Goal: Information Seeking & Learning: Learn about a topic

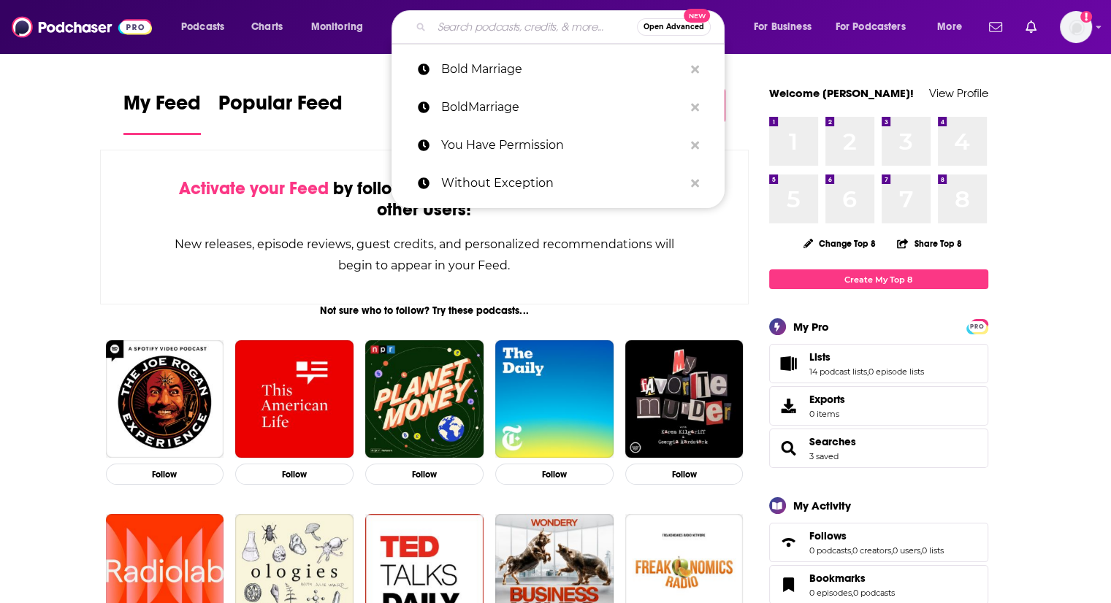
click at [552, 33] on input "Search podcasts, credits, & more..." at bounding box center [534, 26] width 205 height 23
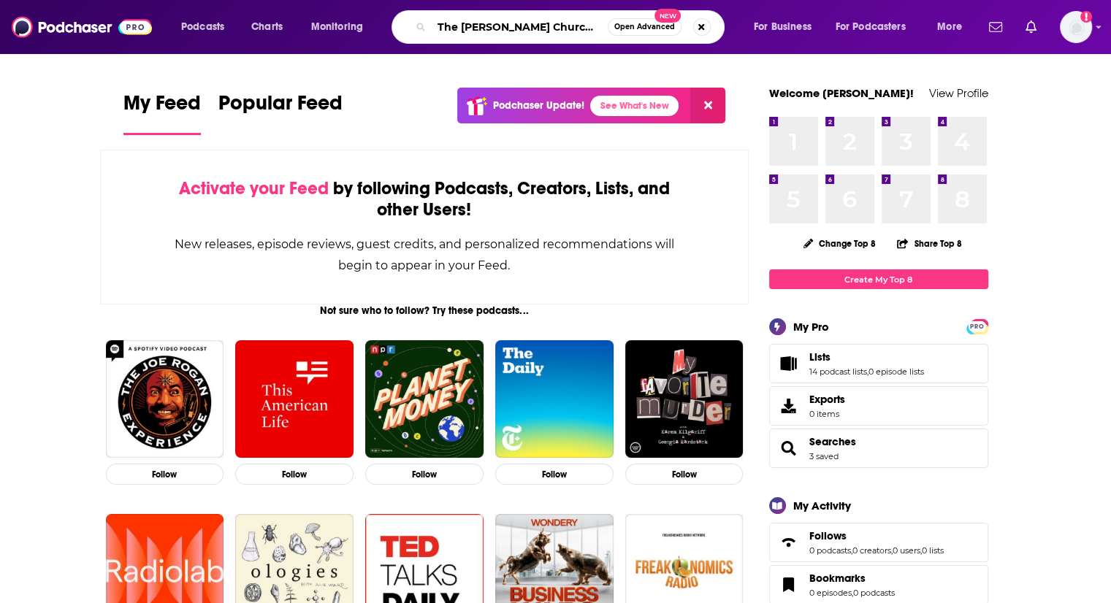
type input "The [PERSON_NAME] ChurchLeaders"
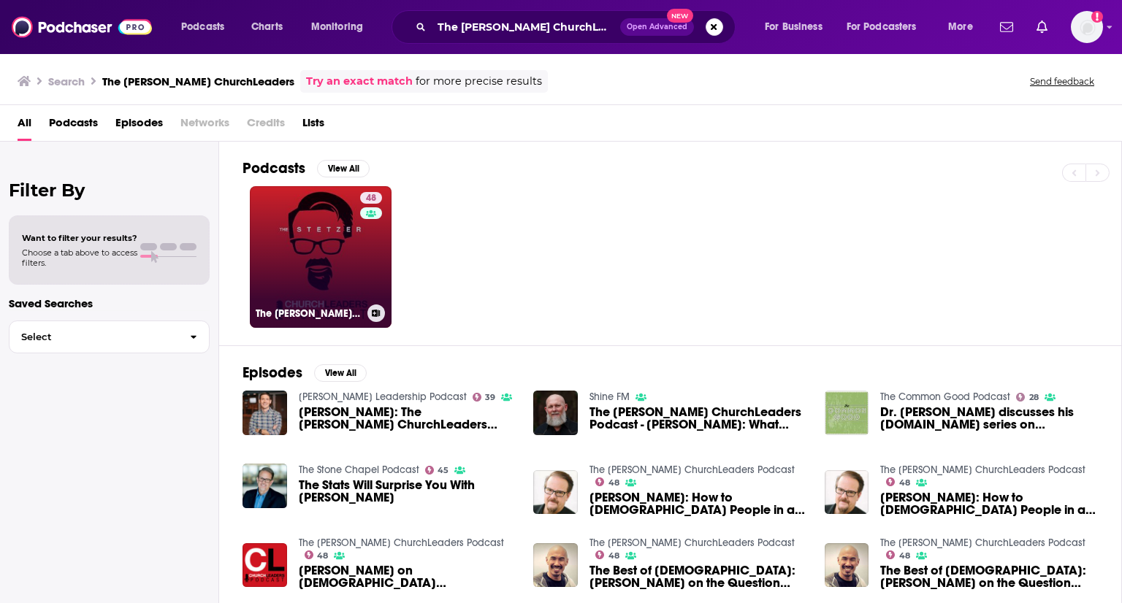
click at [342, 266] on link "48 The [PERSON_NAME] ChurchLeaders Podcast" at bounding box center [321, 257] width 142 height 142
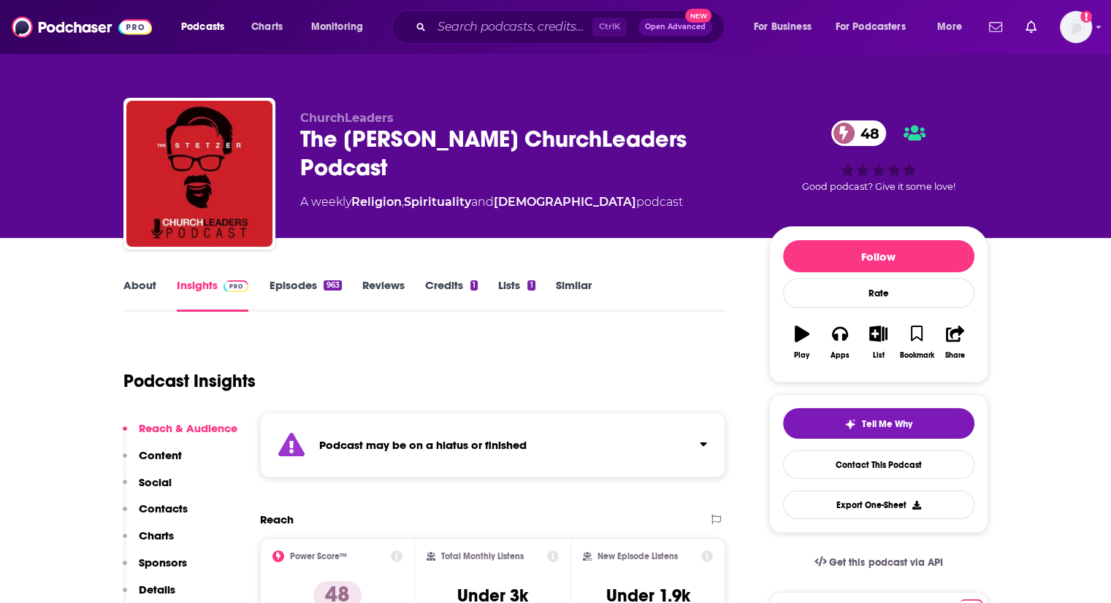
click at [299, 288] on link "Episodes 963" at bounding box center [305, 295] width 72 height 34
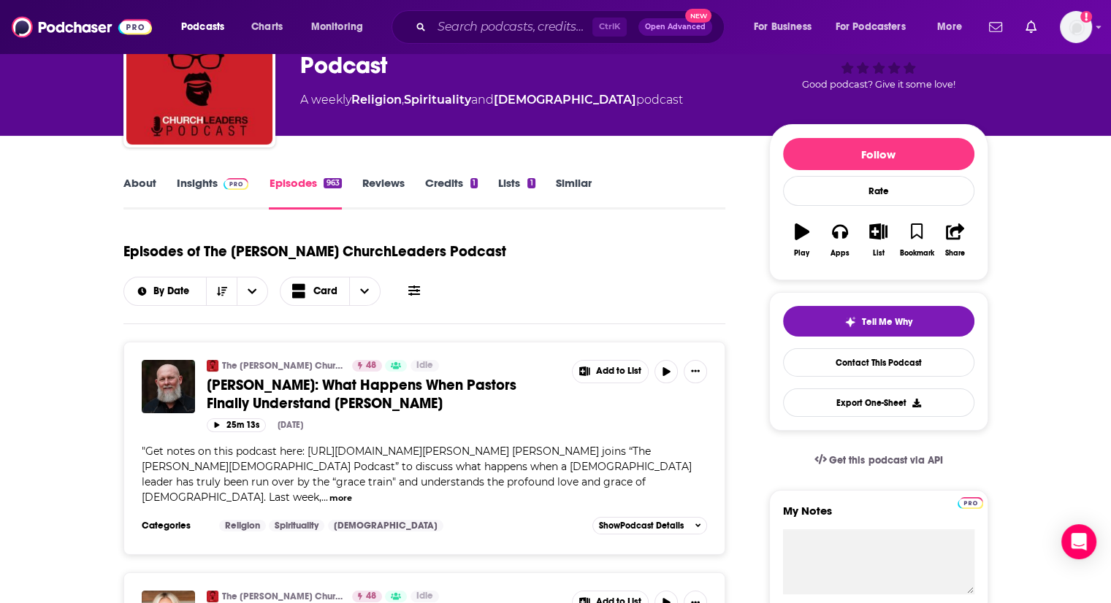
scroll to position [143, 0]
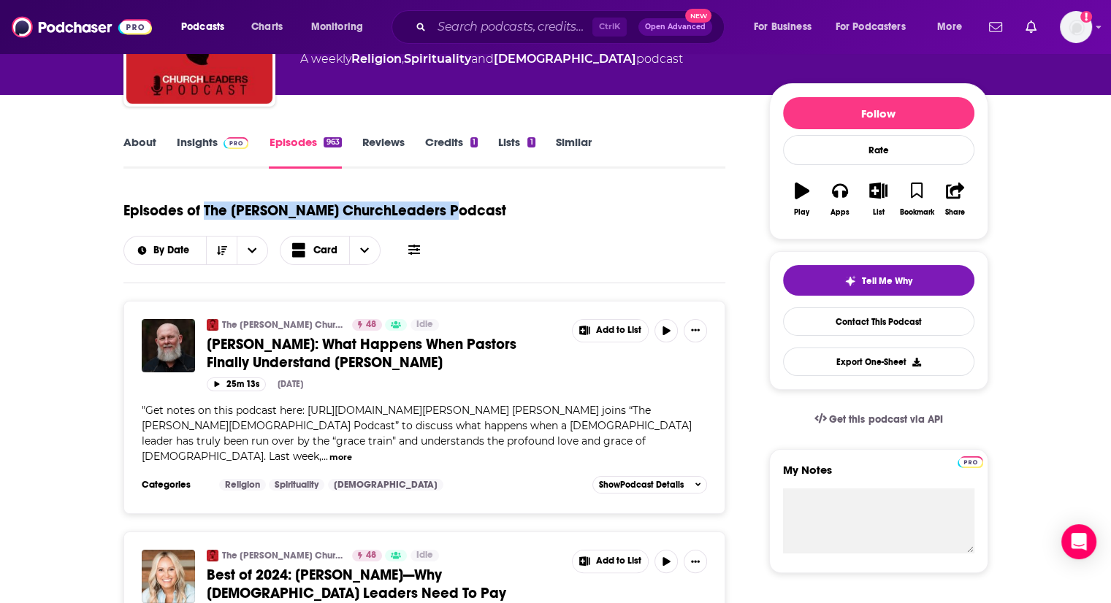
drag, startPoint x: 202, startPoint y: 207, endPoint x: 452, endPoint y: 199, distance: 250.0
click at [452, 199] on div "Episodes of The [PERSON_NAME] ChurchLeaders Podcast By Date Card" at bounding box center [424, 228] width 603 height 73
copy h1 "The [PERSON_NAME] ChurchLeaders Podcast"
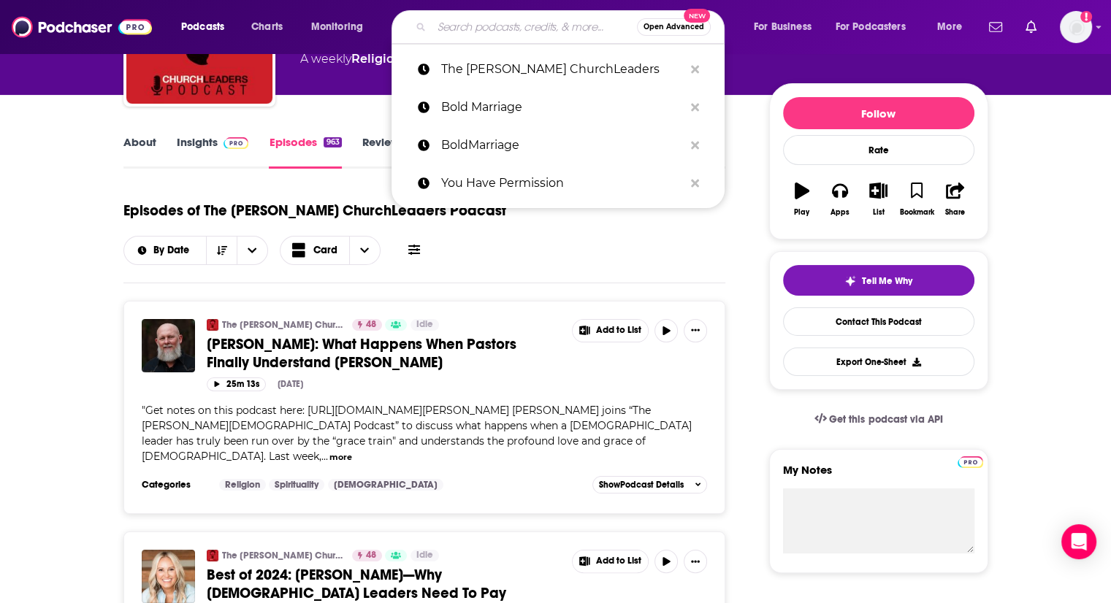
click at [500, 28] on input "Search podcasts, credits, & more..." at bounding box center [534, 26] width 205 height 23
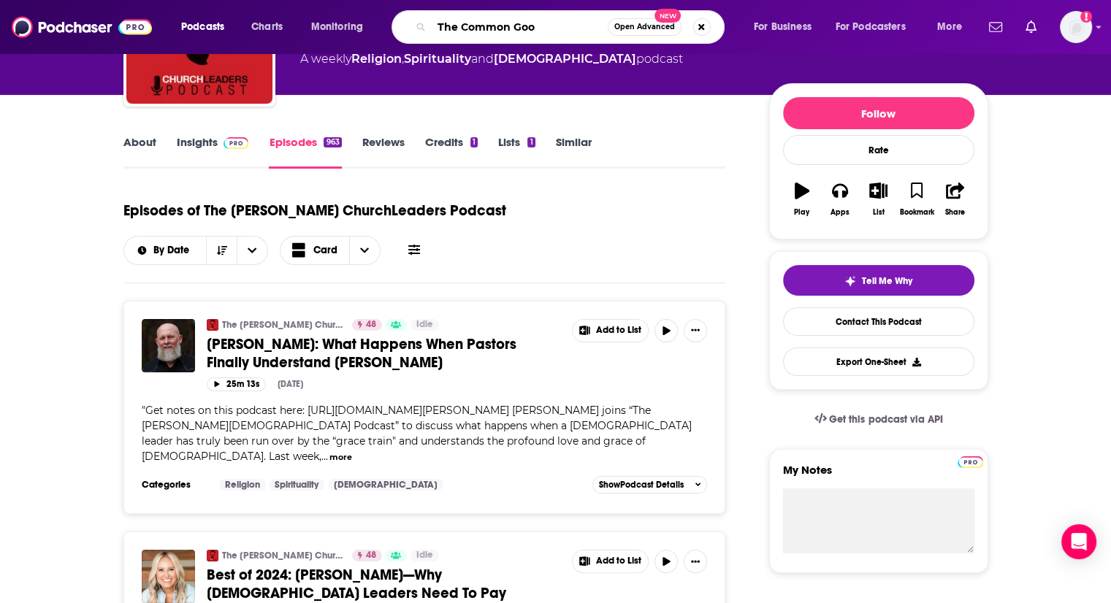
type input "The Common Good"
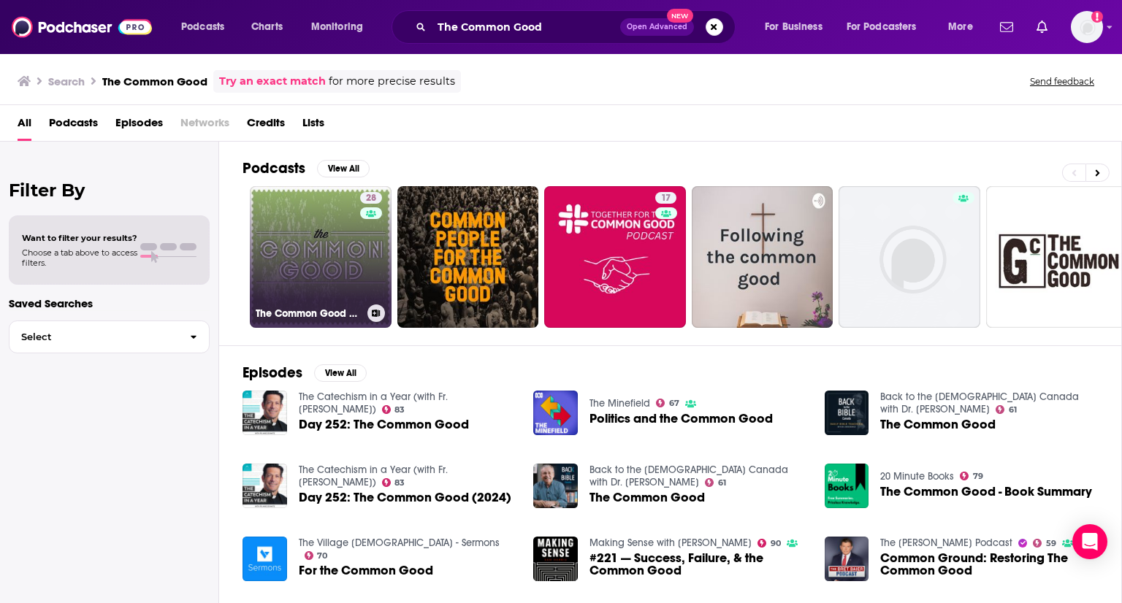
click at [345, 250] on link "28 The Common Good Podcast" at bounding box center [321, 257] width 142 height 142
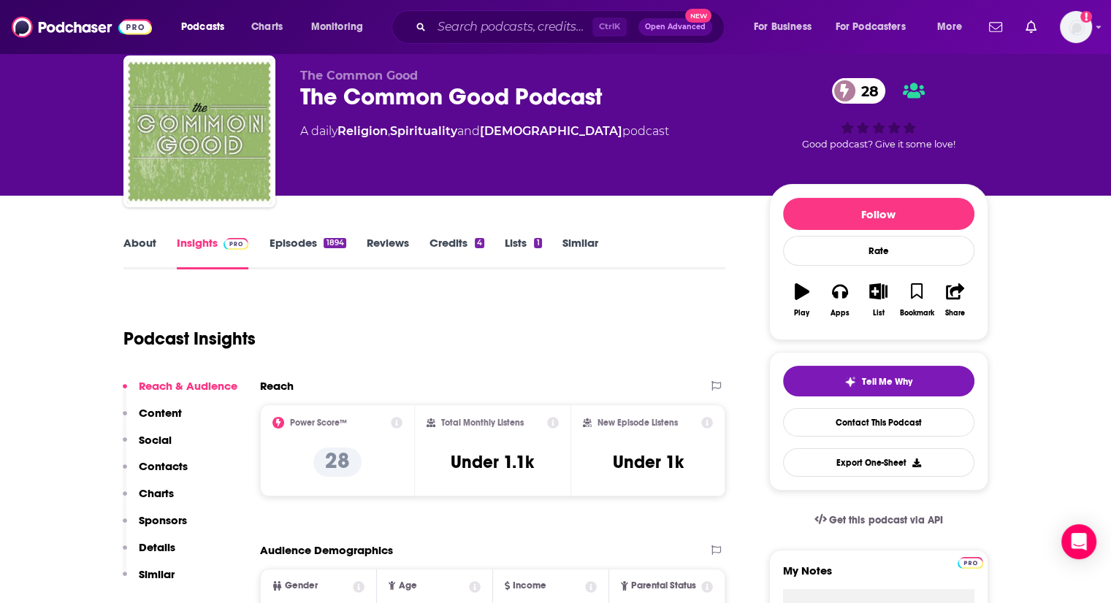
scroll to position [41, 0]
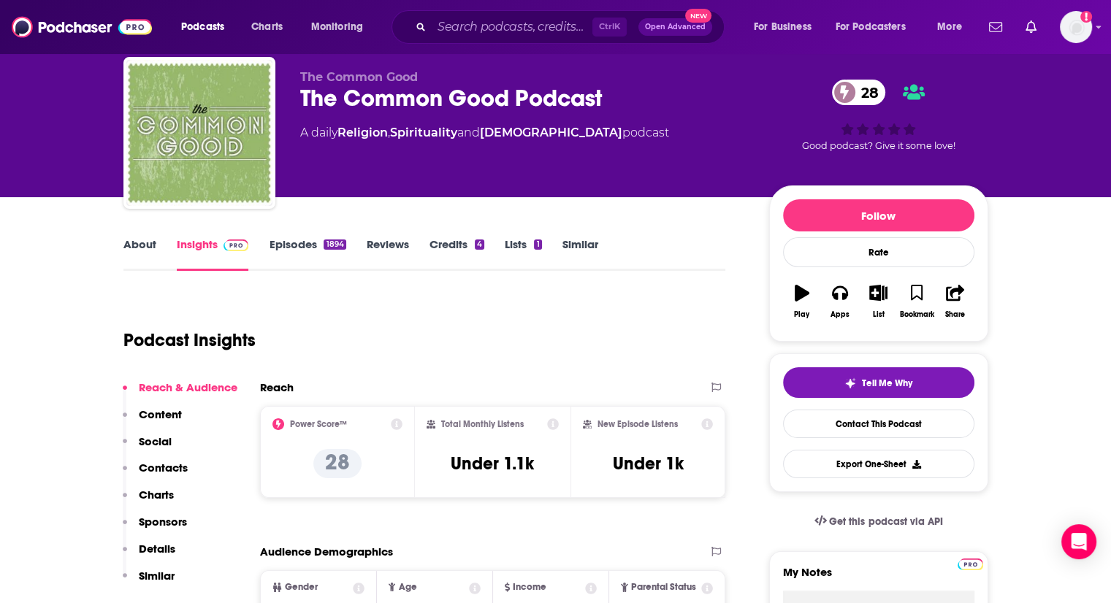
click at [345, 250] on link "Episodes 1894" at bounding box center [307, 254] width 77 height 34
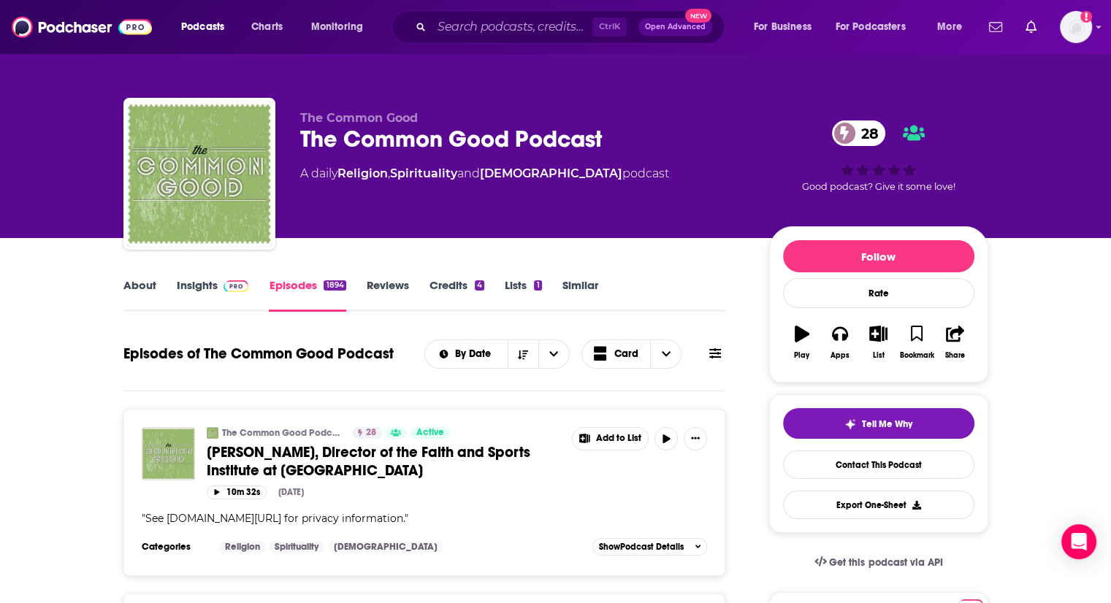
click at [151, 286] on link "About" at bounding box center [139, 295] width 33 height 34
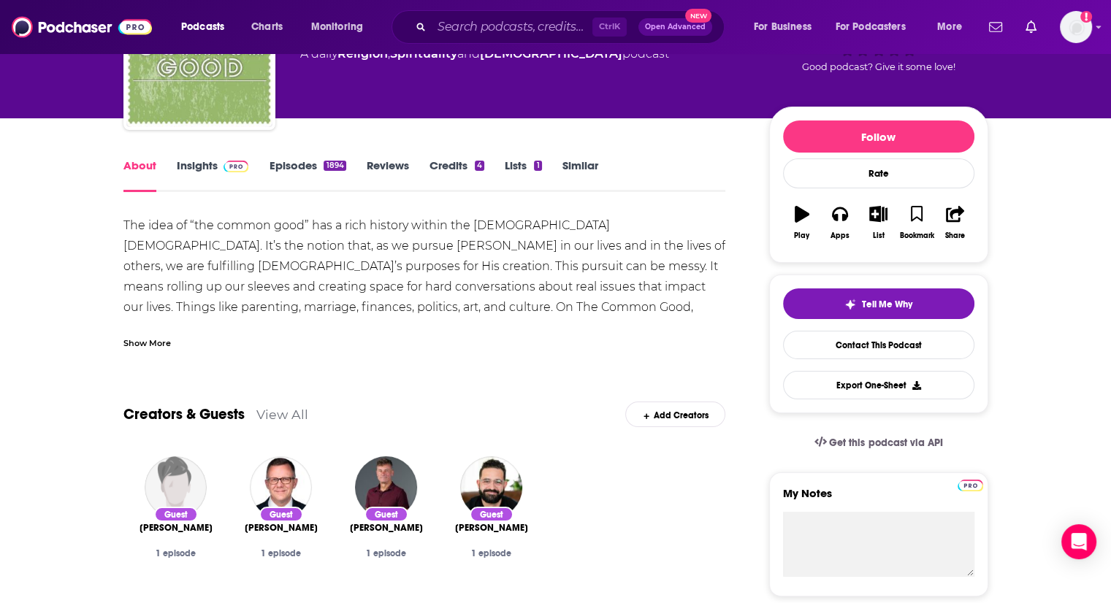
scroll to position [122, 0]
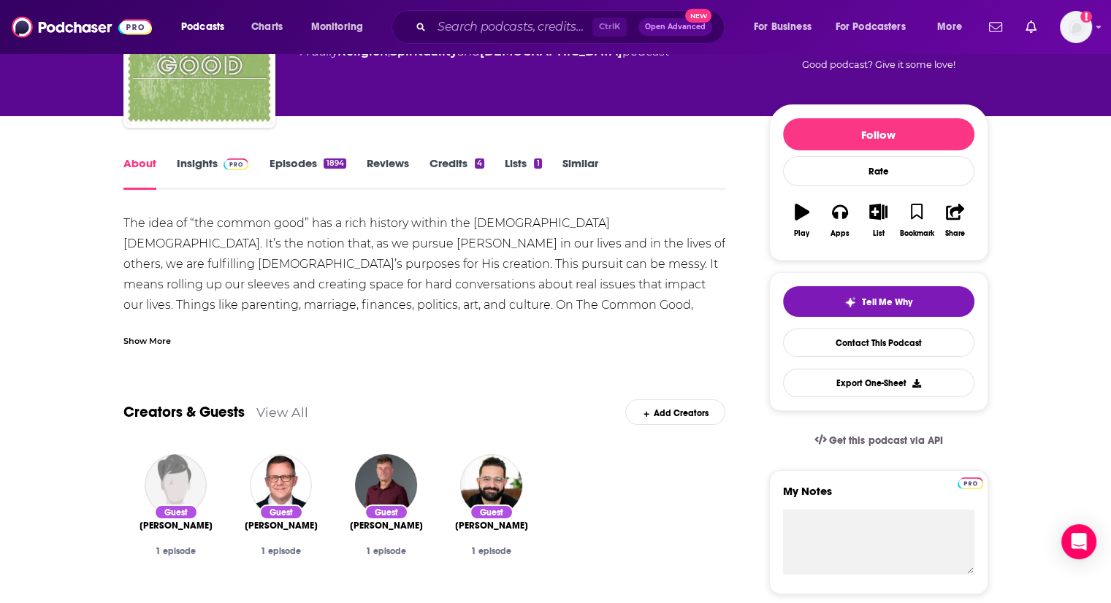
click at [155, 343] on div "Show More" at bounding box center [146, 340] width 47 height 14
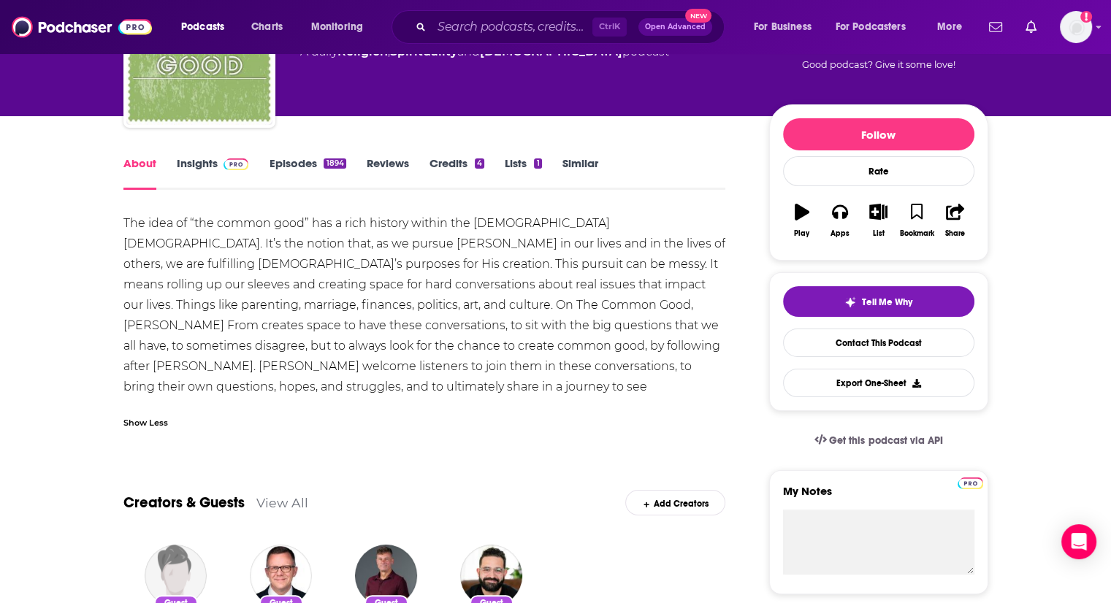
drag, startPoint x: 37, startPoint y: 328, endPoint x: 37, endPoint y: 401, distance: 73.0
click at [195, 168] on link "Insights" at bounding box center [213, 173] width 72 height 34
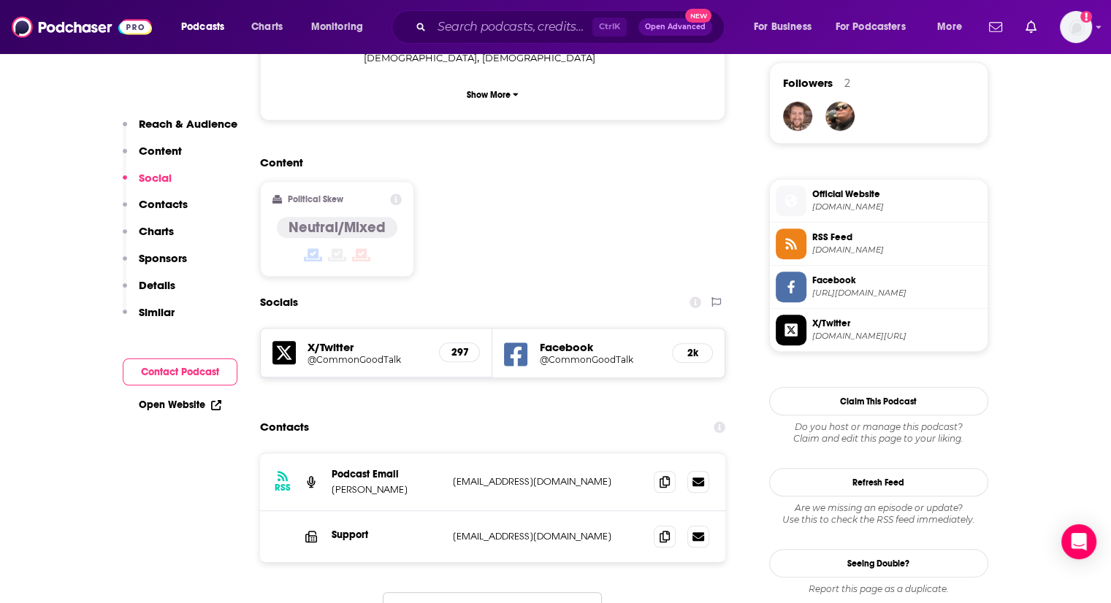
scroll to position [1208, 0]
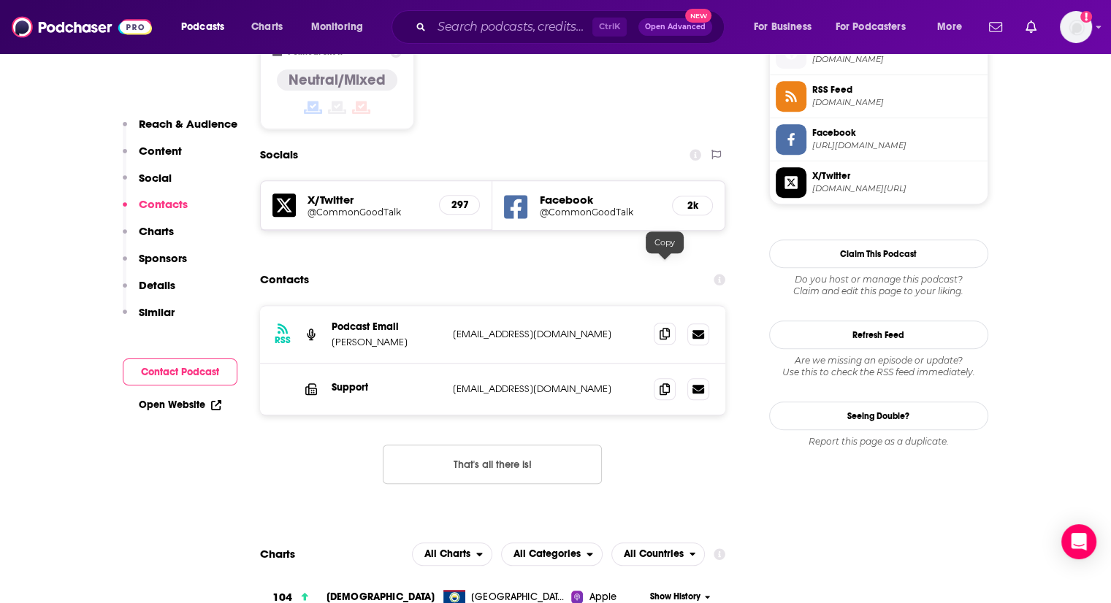
click at [669, 328] on icon at bounding box center [665, 334] width 10 height 12
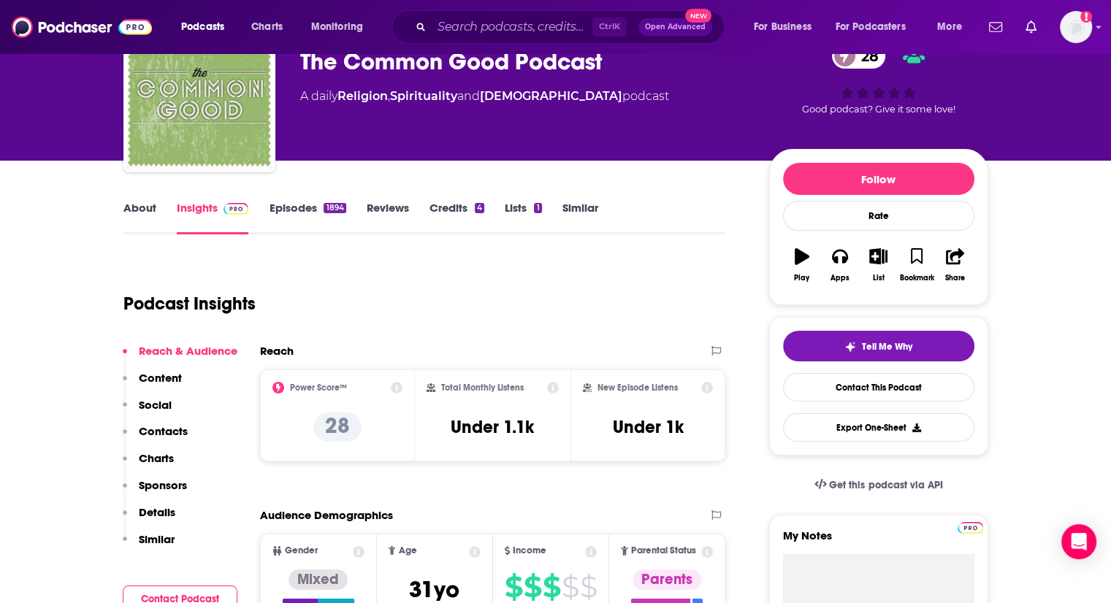
scroll to position [0, 0]
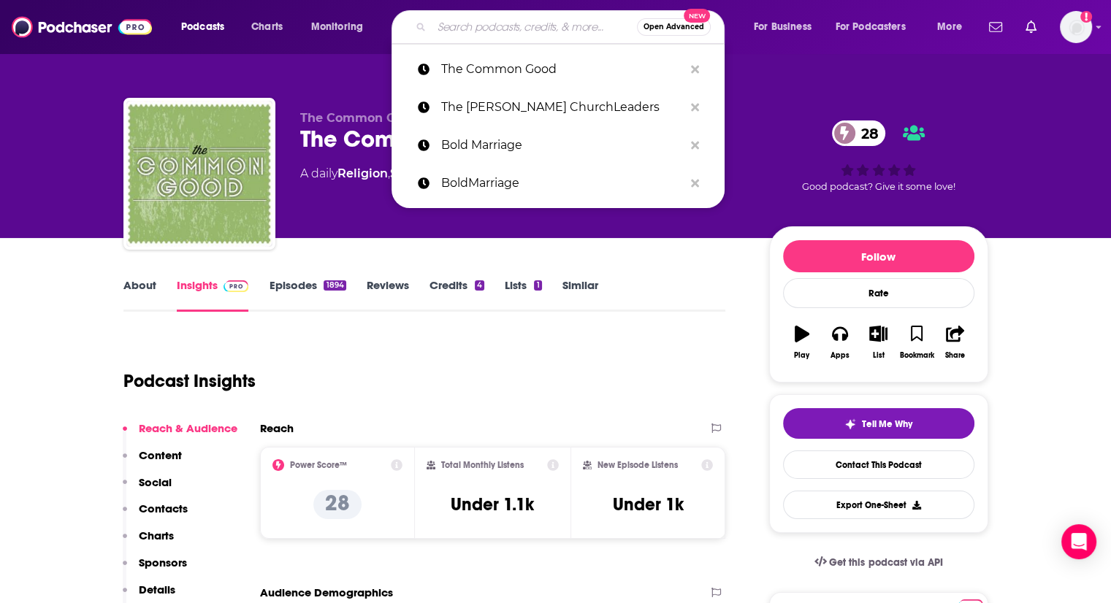
click at [543, 20] on input "Search podcasts, credits, & more..." at bounding box center [534, 26] width 205 height 23
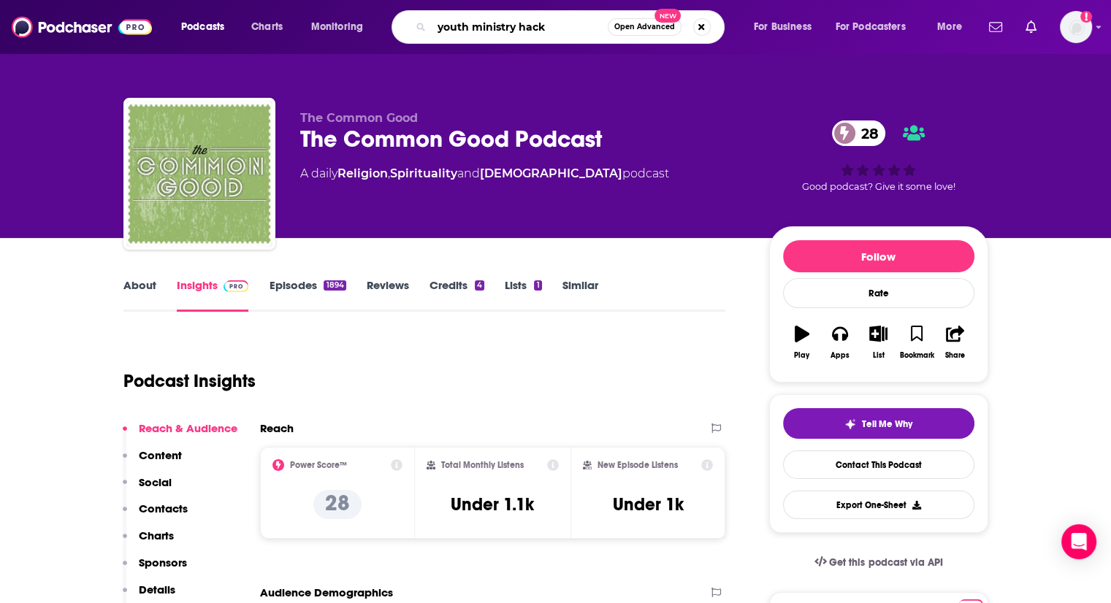
type input "youth ministry hacks"
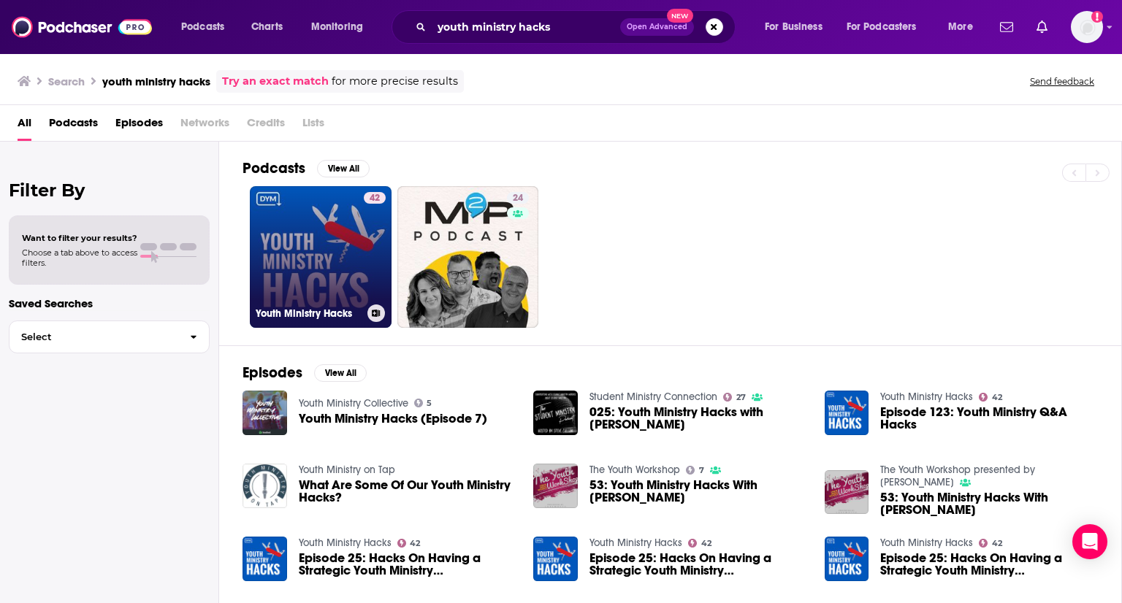
click at [342, 253] on link "42 Youth Ministry Hacks" at bounding box center [321, 257] width 142 height 142
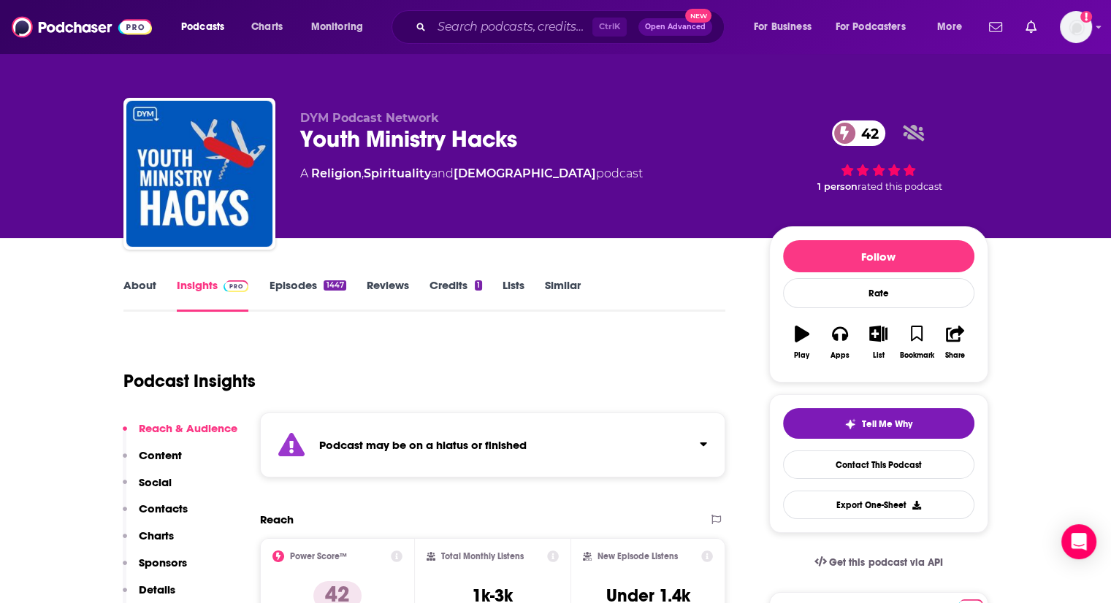
click at [136, 284] on link "About" at bounding box center [139, 295] width 33 height 34
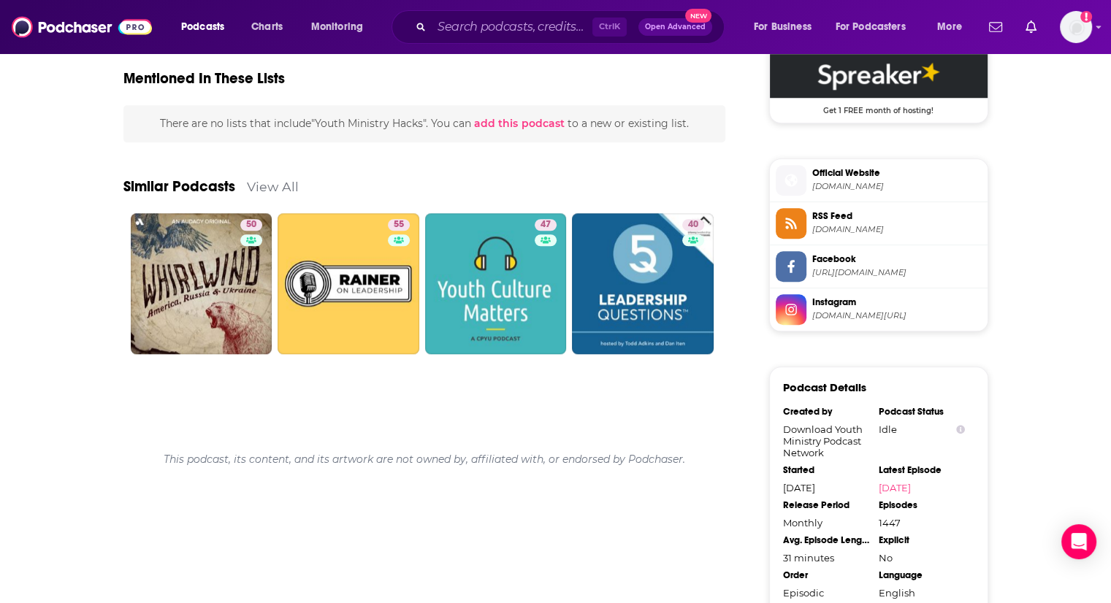
scroll to position [1216, 0]
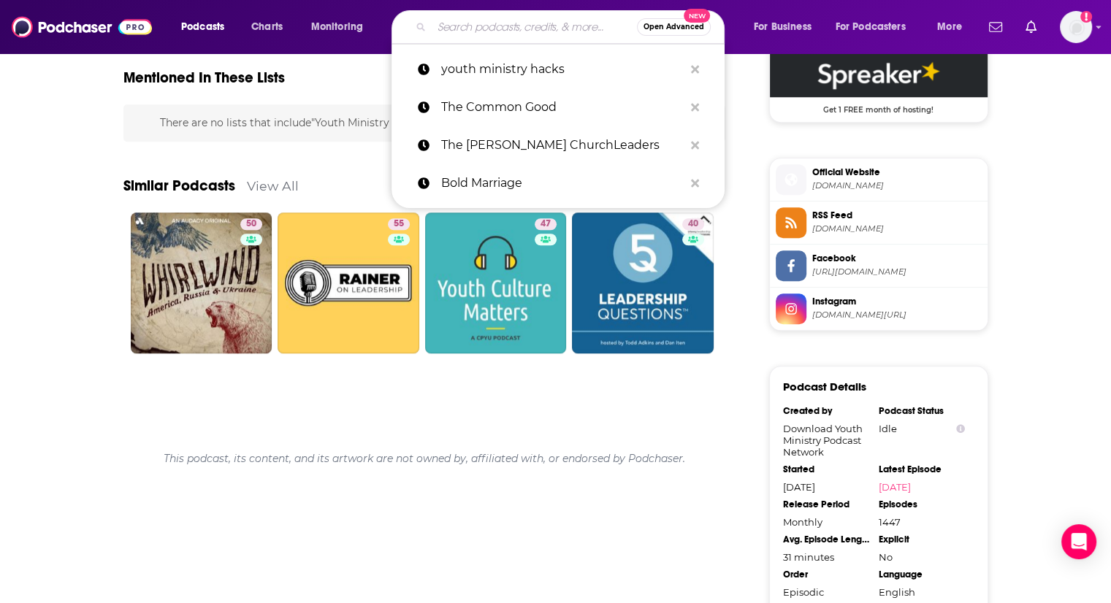
click at [471, 29] on input "Search podcasts, credits, & more..." at bounding box center [534, 26] width 205 height 23
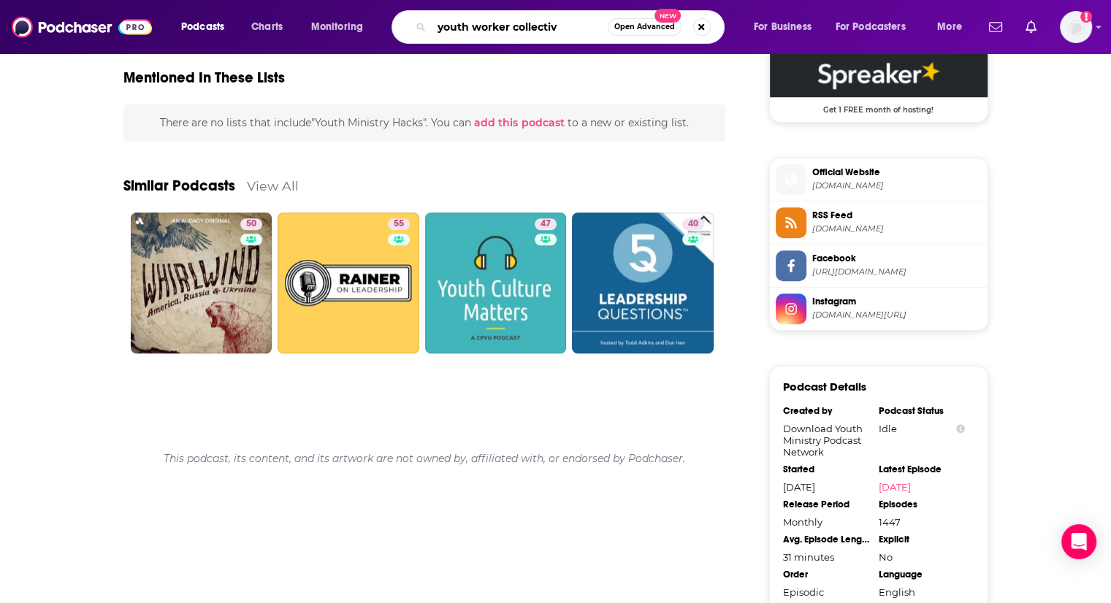
type input "youth worker collective"
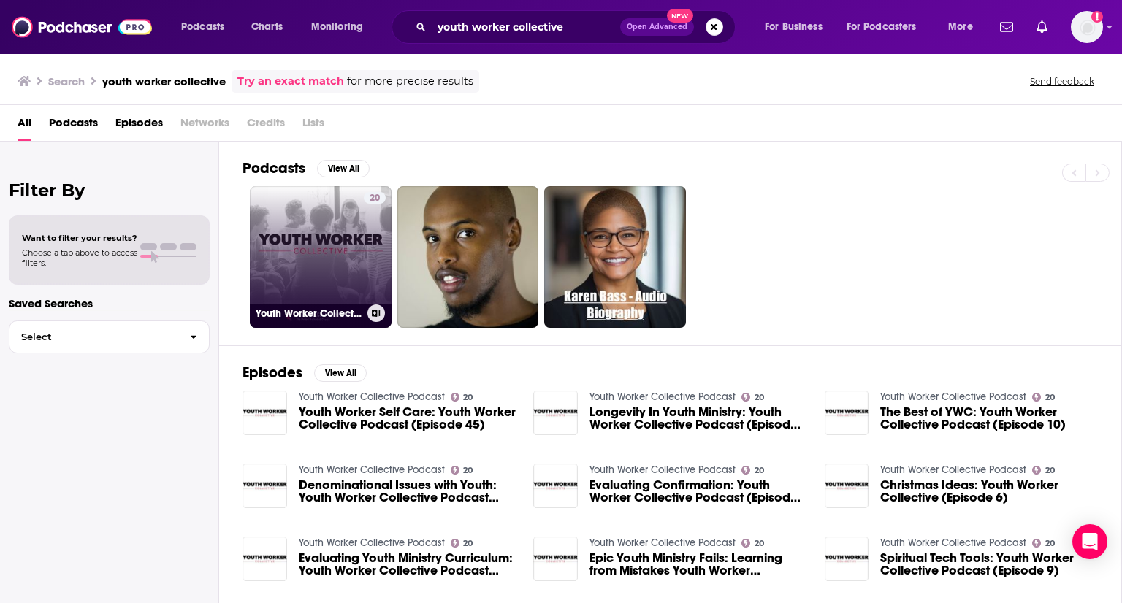
click at [341, 251] on link "20 Youth Worker Collective Podcast" at bounding box center [321, 257] width 142 height 142
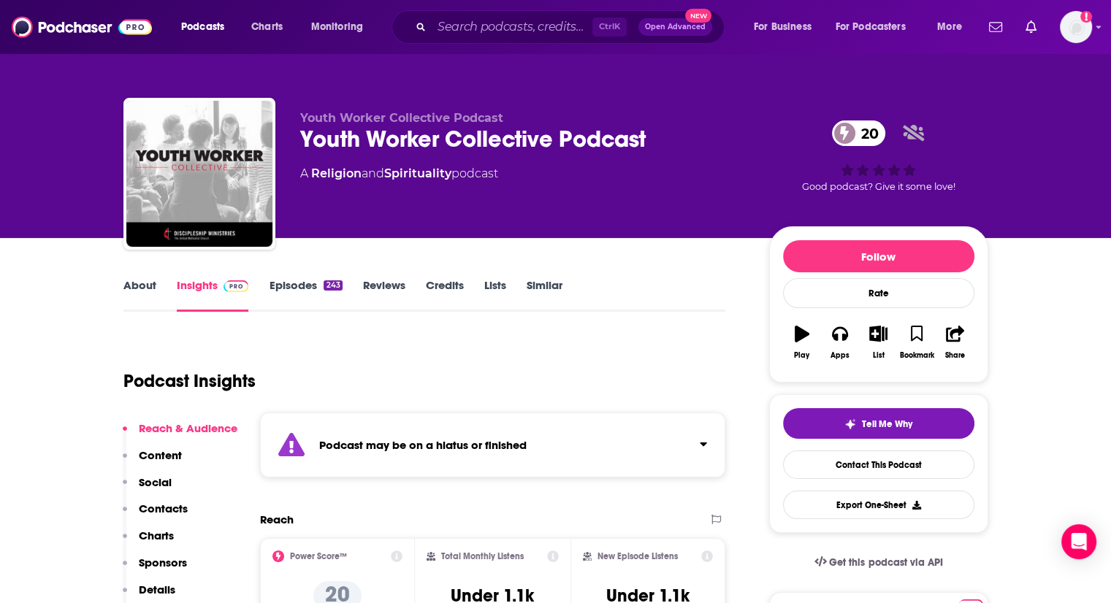
click at [149, 289] on link "About" at bounding box center [139, 295] width 33 height 34
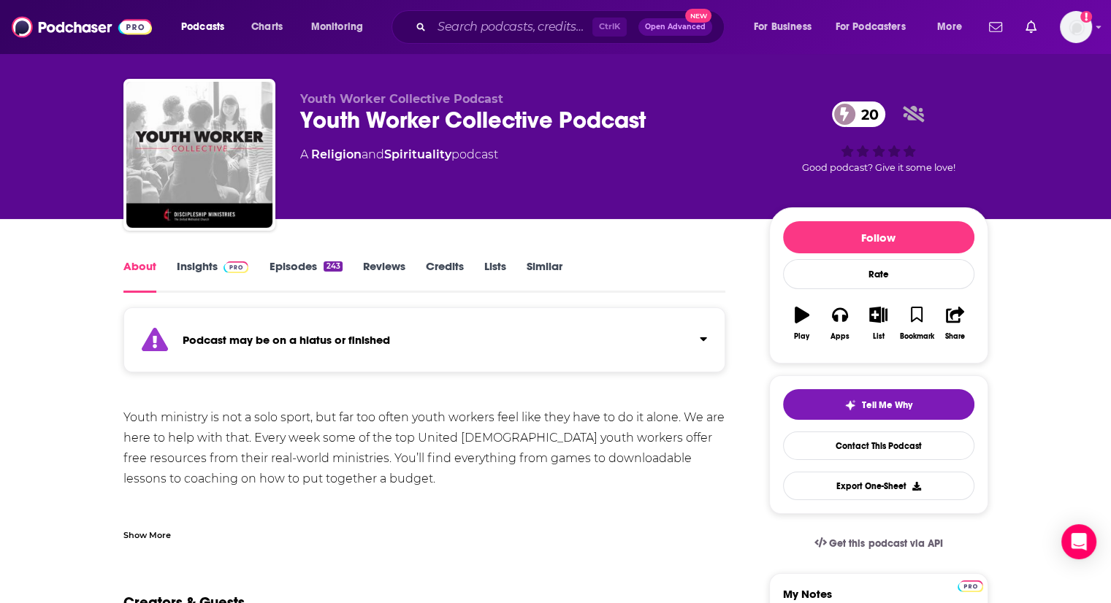
scroll to position [20, 0]
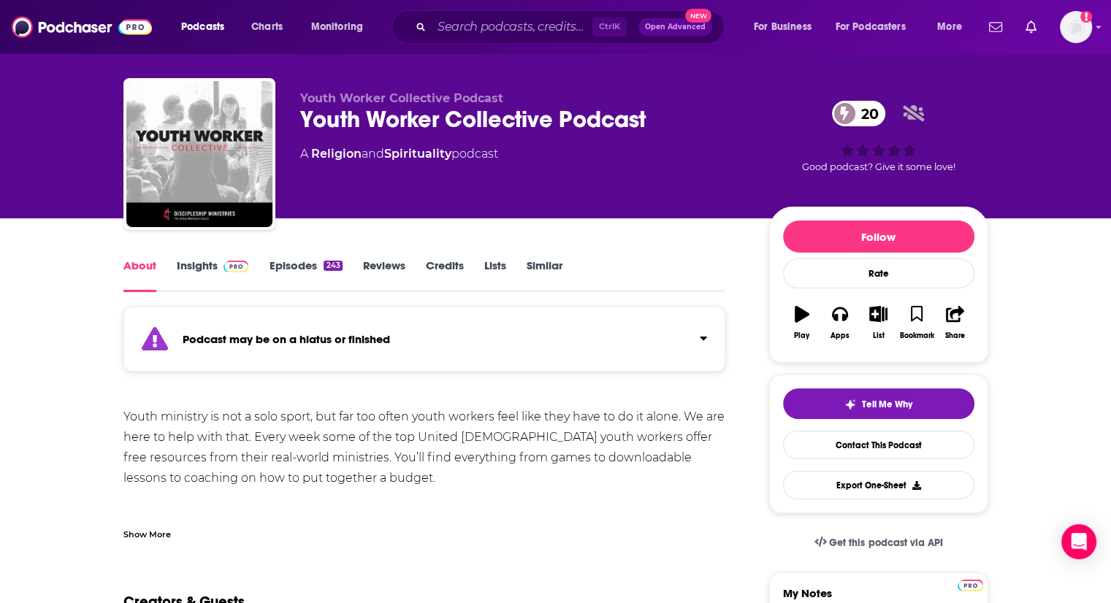
click at [278, 274] on link "Episodes 243" at bounding box center [305, 276] width 73 height 34
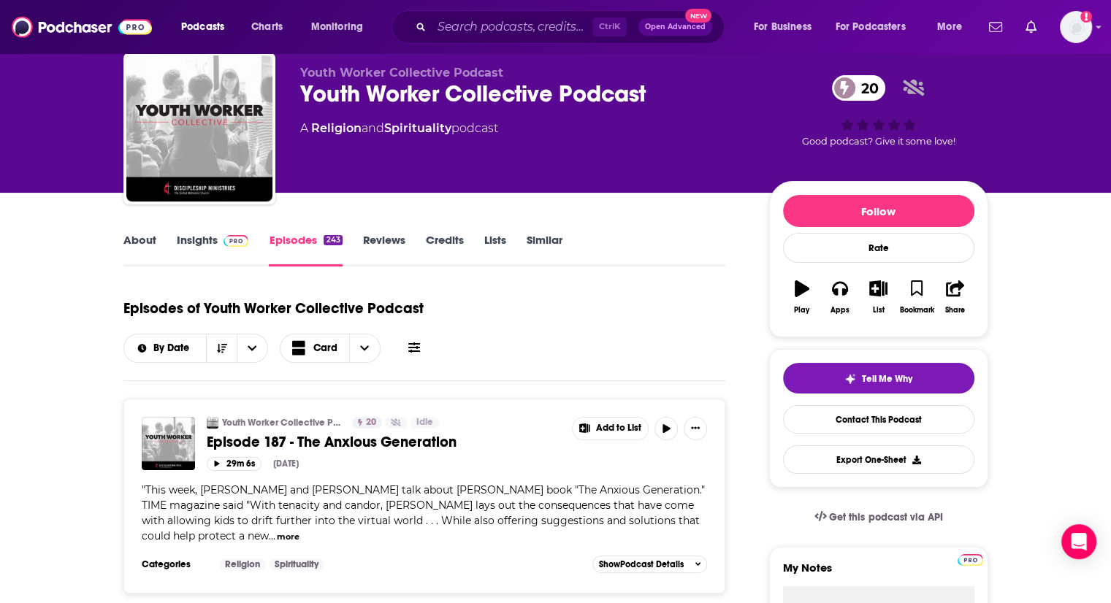
scroll to position [67, 0]
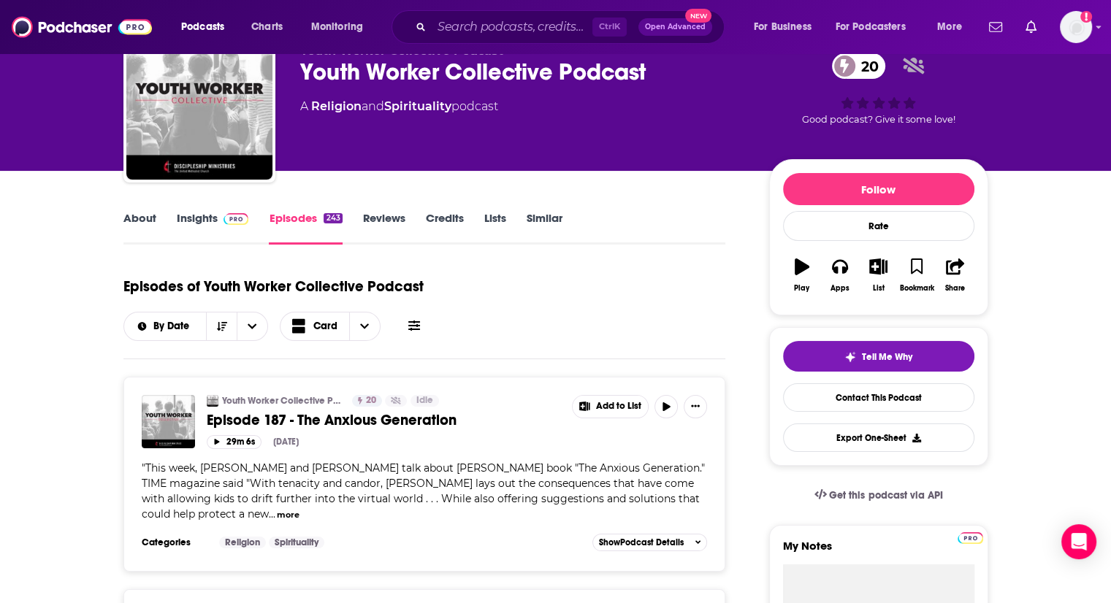
click at [148, 219] on link "About" at bounding box center [139, 228] width 33 height 34
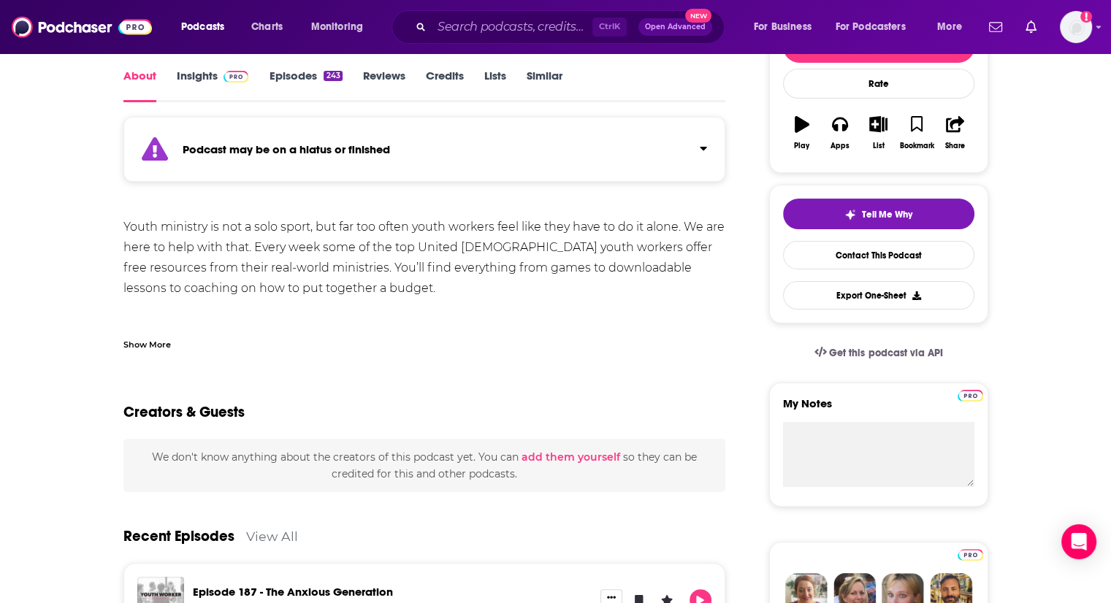
scroll to position [210, 0]
click at [149, 341] on div "Show More" at bounding box center [146, 343] width 47 height 14
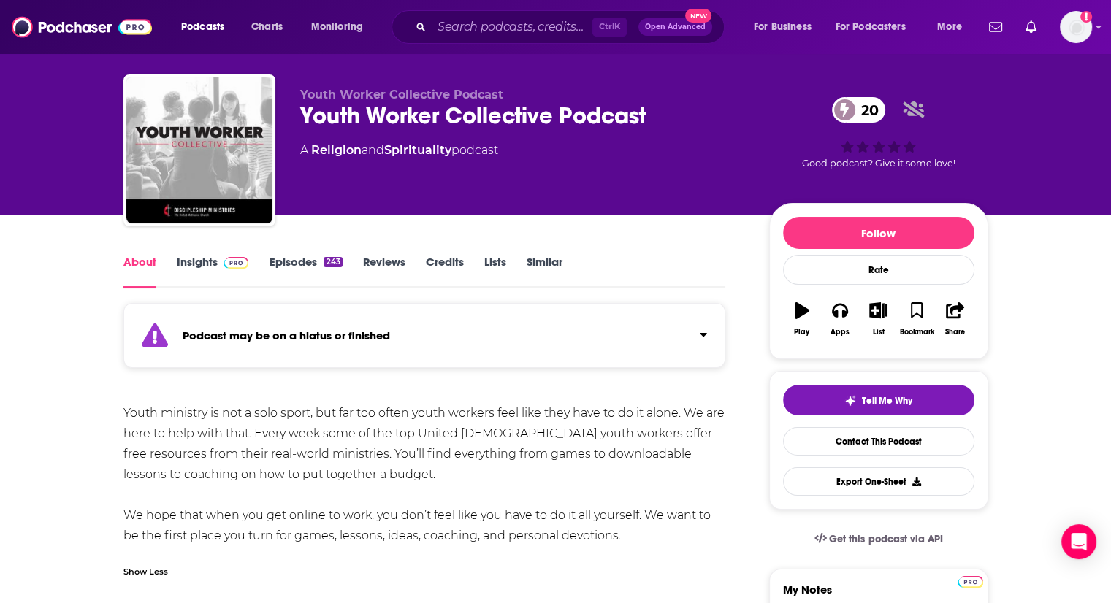
scroll to position [23, 0]
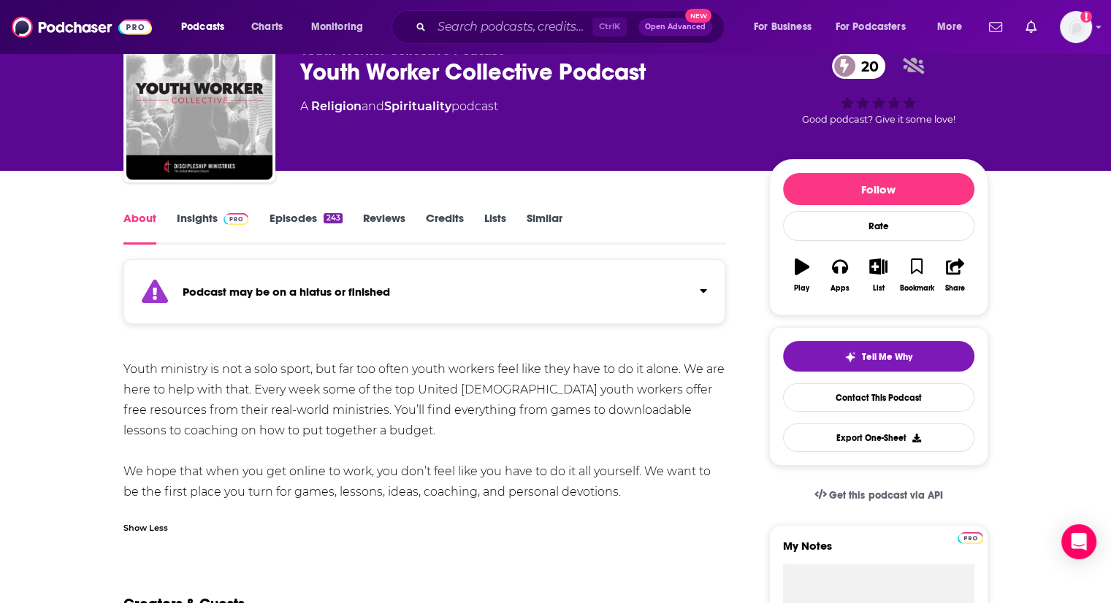
scroll to position [69, 0]
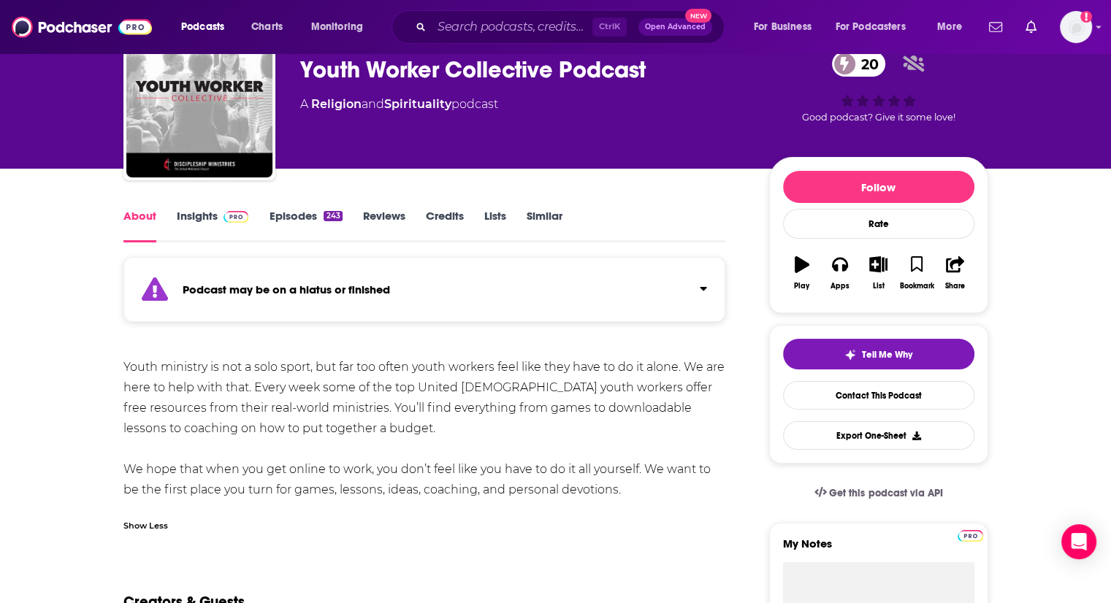
click at [190, 217] on link "Insights" at bounding box center [213, 226] width 72 height 34
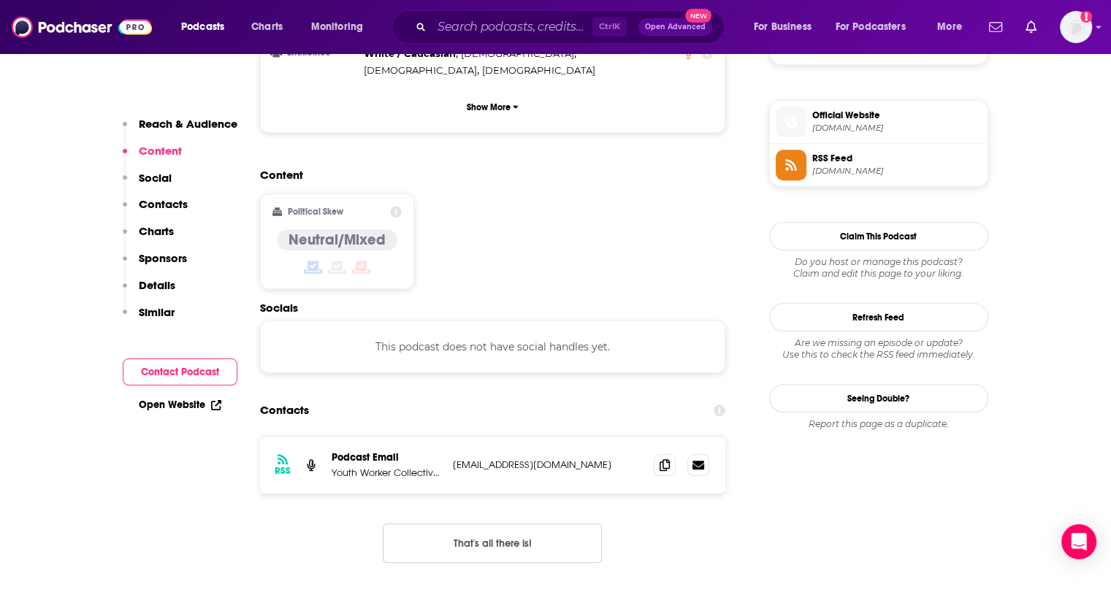
scroll to position [1140, 0]
click at [668, 459] on icon at bounding box center [665, 465] width 10 height 12
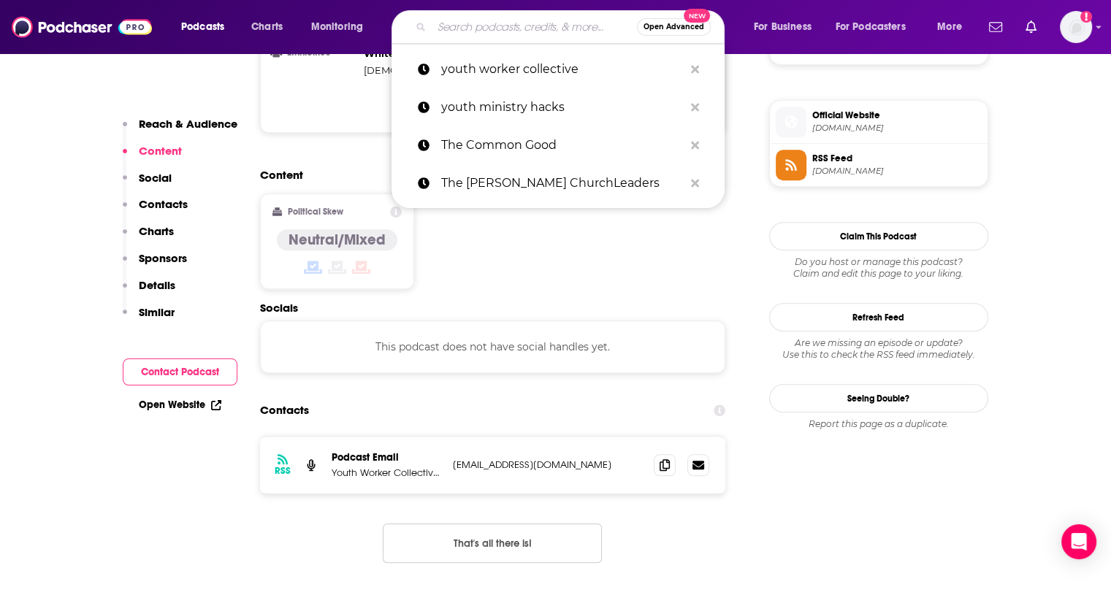
click at [522, 34] on input "Search podcasts, credits, & more..." at bounding box center [534, 26] width 205 height 23
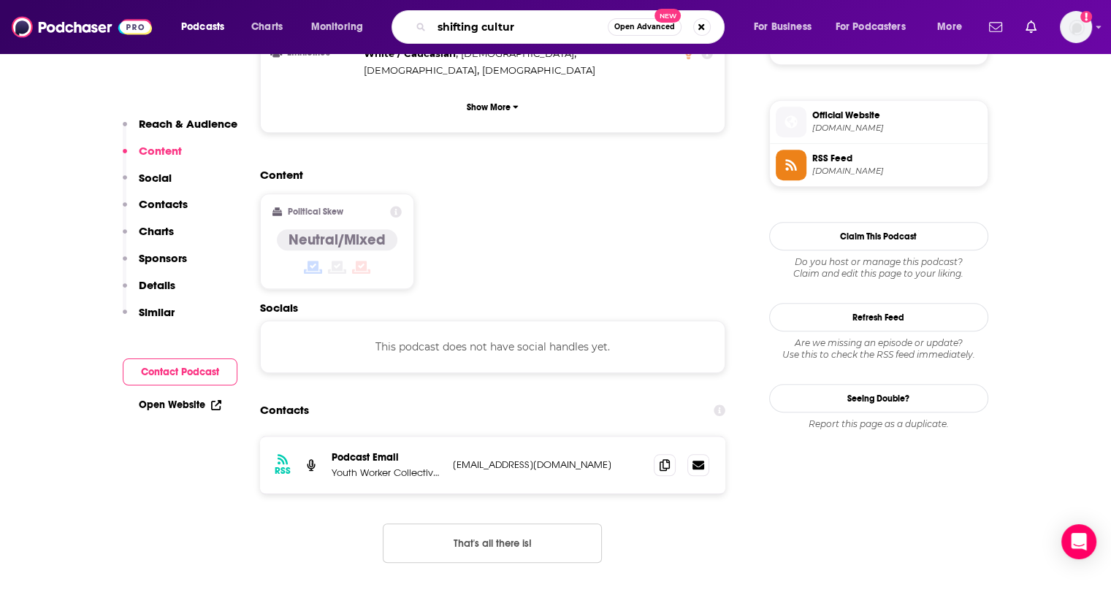
type input "shifting culture"
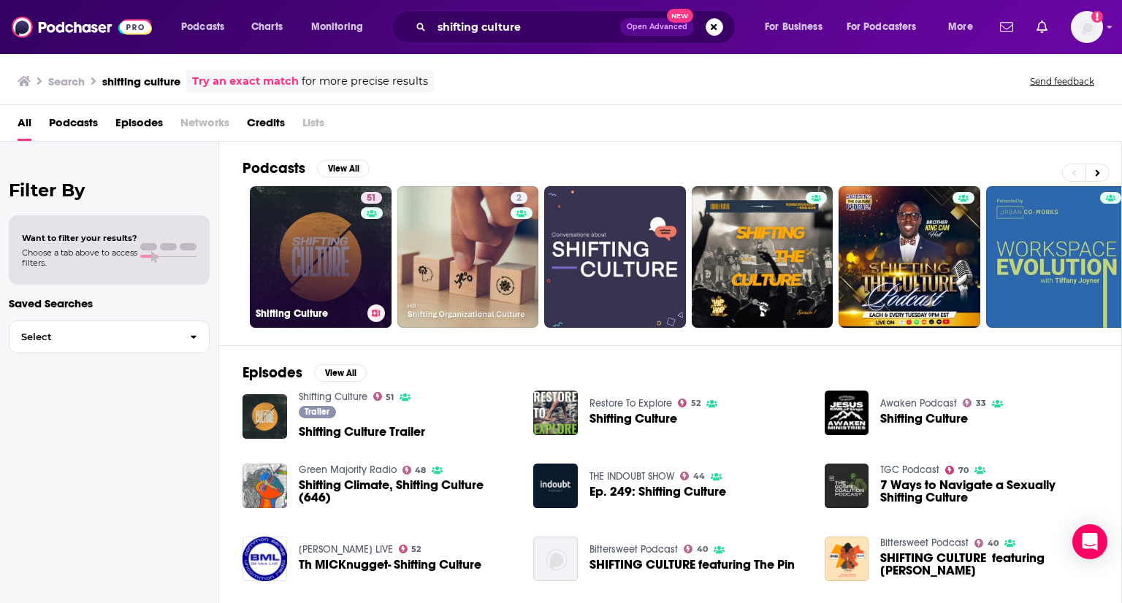
click at [339, 255] on link "51 Shifting Culture" at bounding box center [321, 257] width 142 height 142
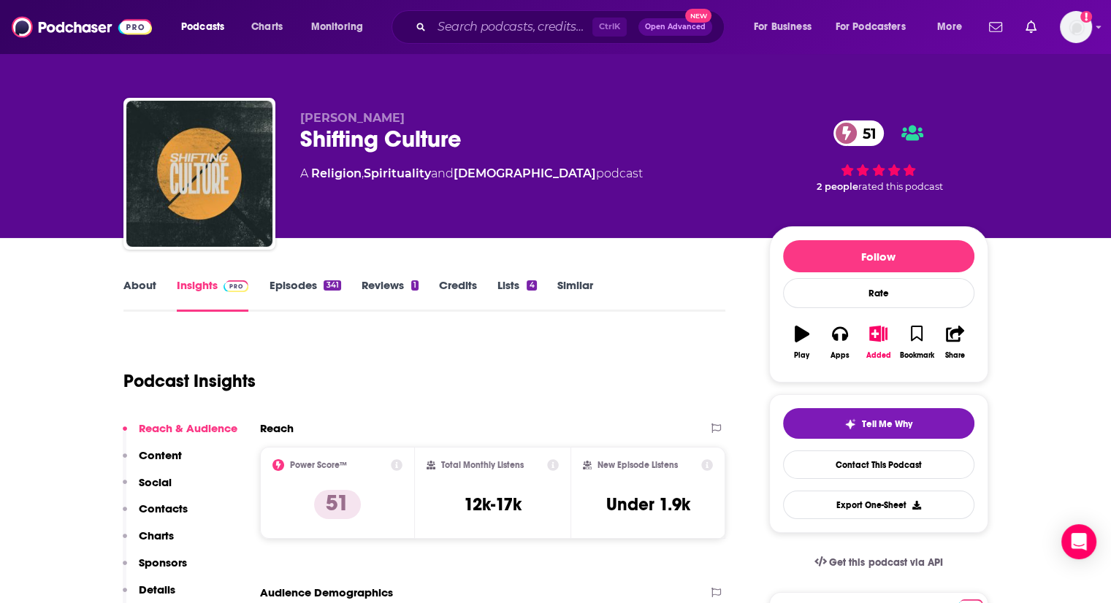
click at [154, 283] on link "About" at bounding box center [139, 295] width 33 height 34
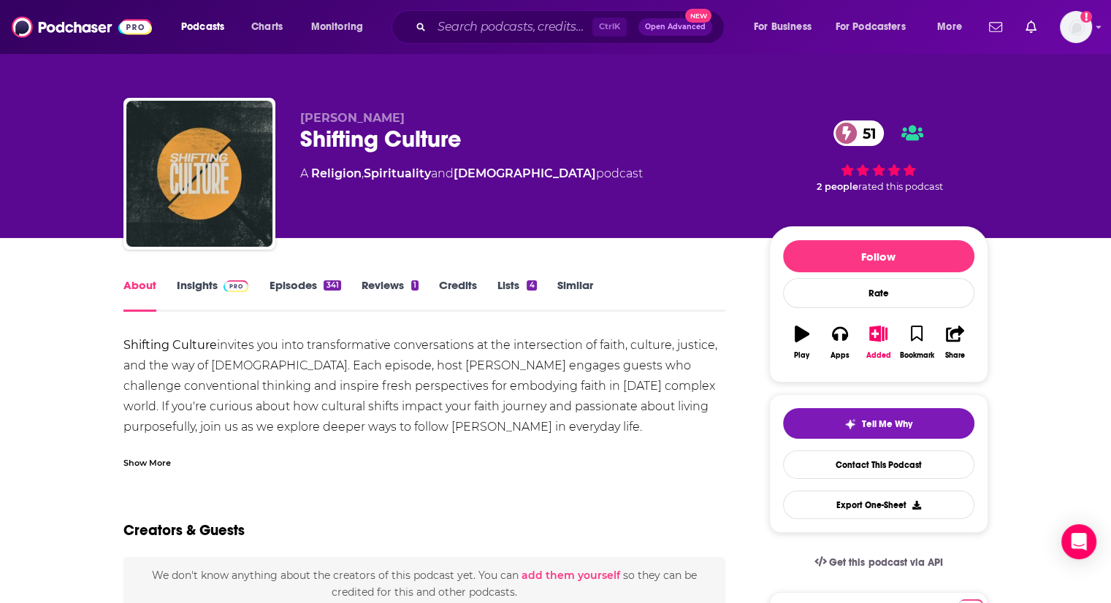
click at [143, 462] on div "Show More" at bounding box center [146, 462] width 47 height 14
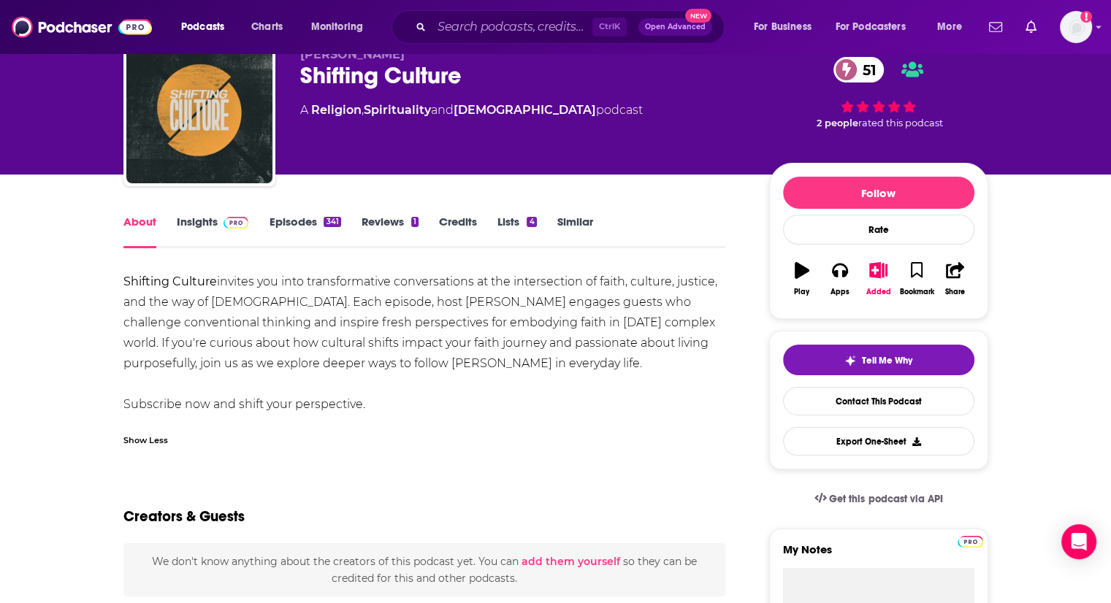
scroll to position [64, 0]
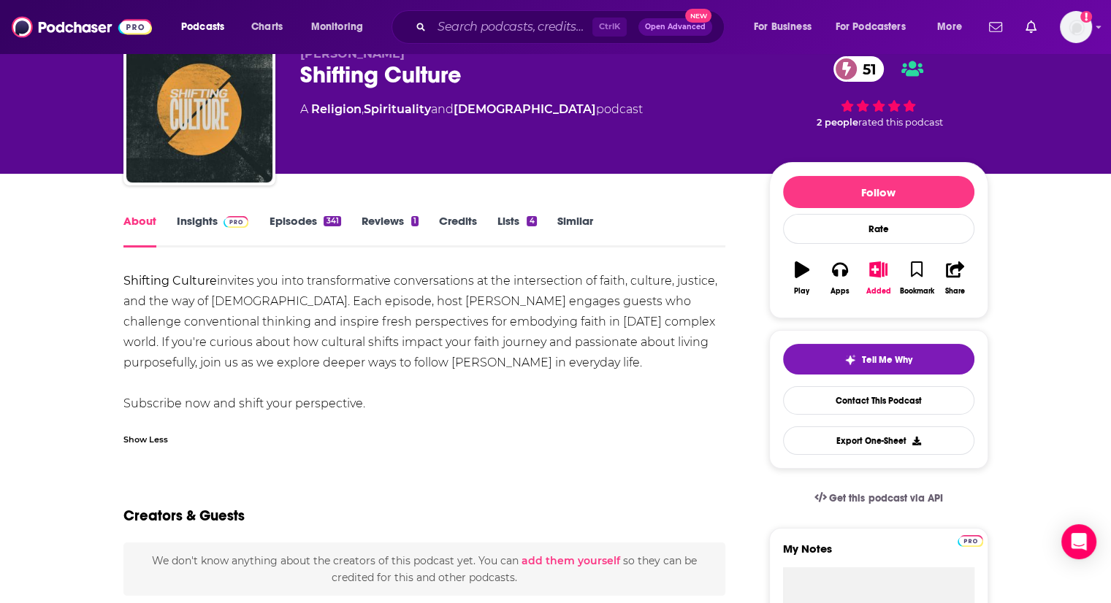
click at [332, 222] on div "341" at bounding box center [332, 221] width 17 height 10
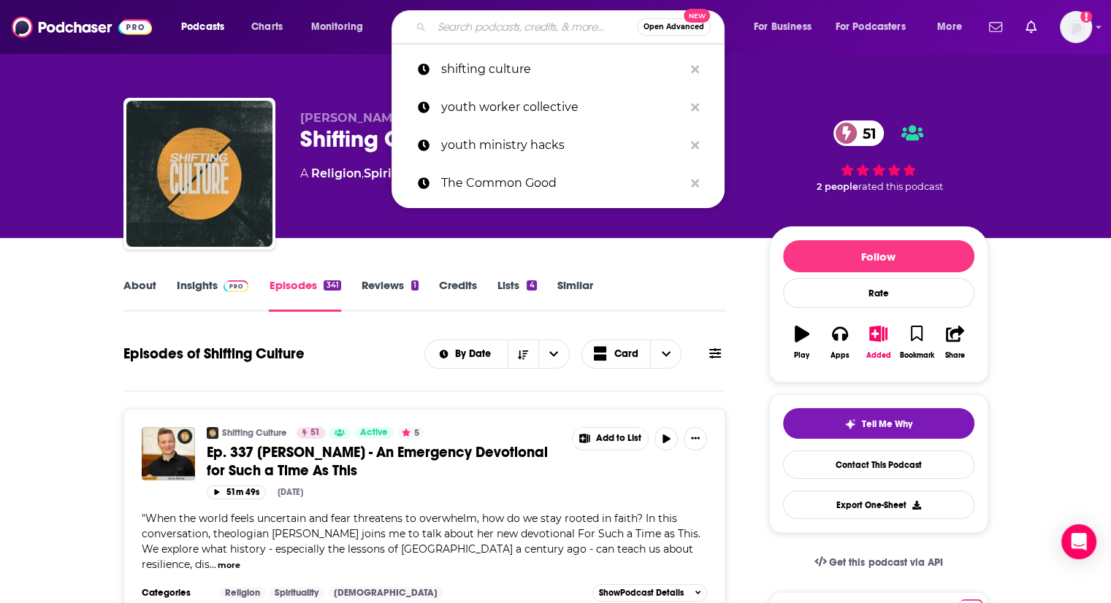
click at [518, 32] on input "Search podcasts, credits, & more..." at bounding box center [534, 26] width 205 height 23
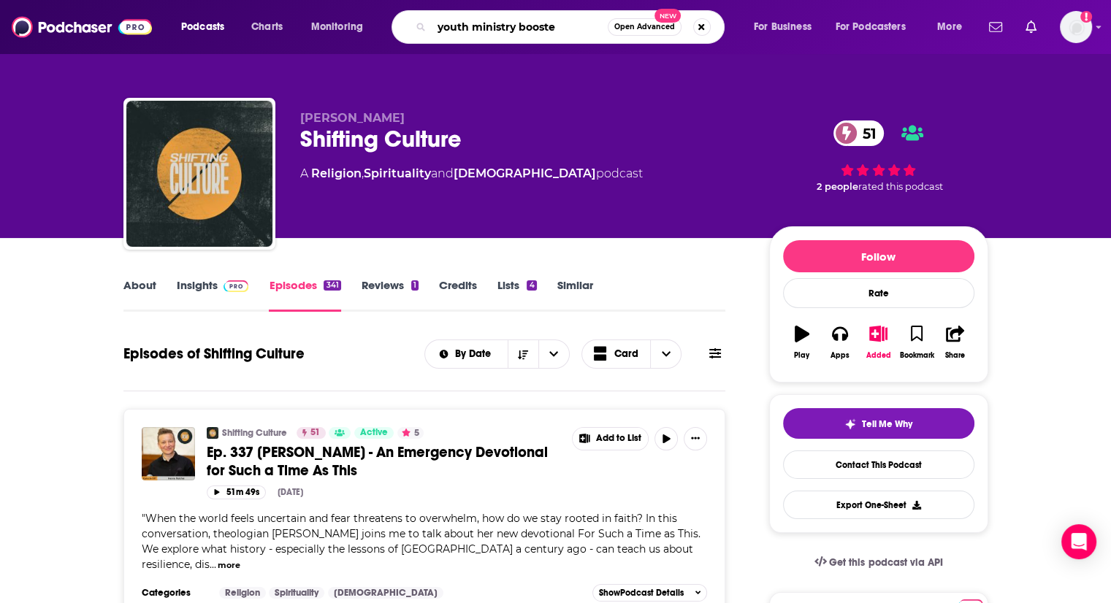
type input "youth ministry booster"
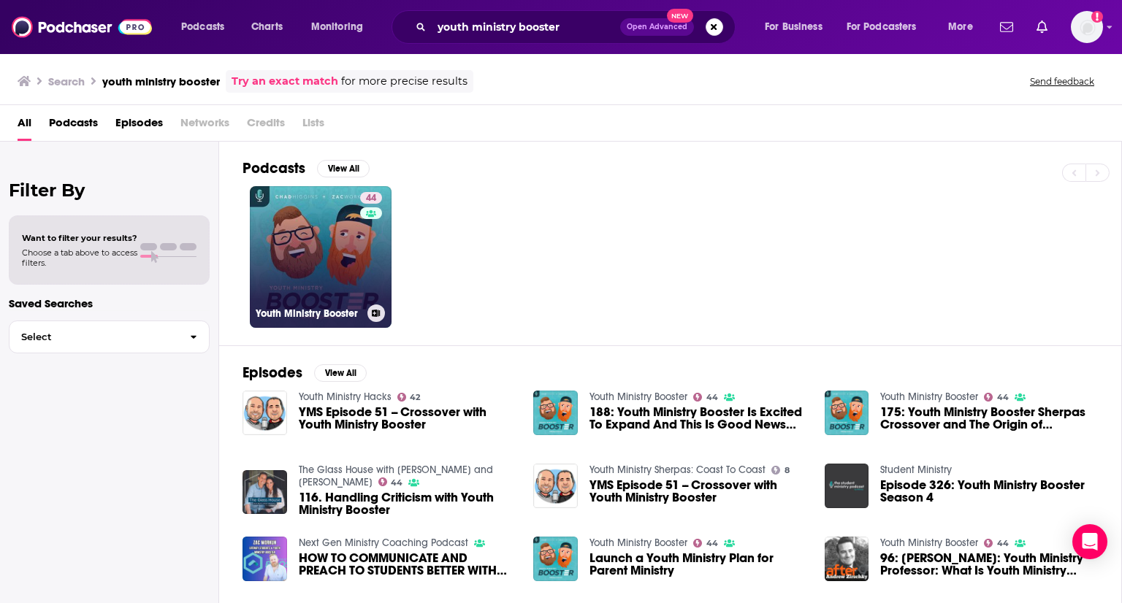
click at [310, 252] on link "44 Youth Ministry Booster" at bounding box center [321, 257] width 142 height 142
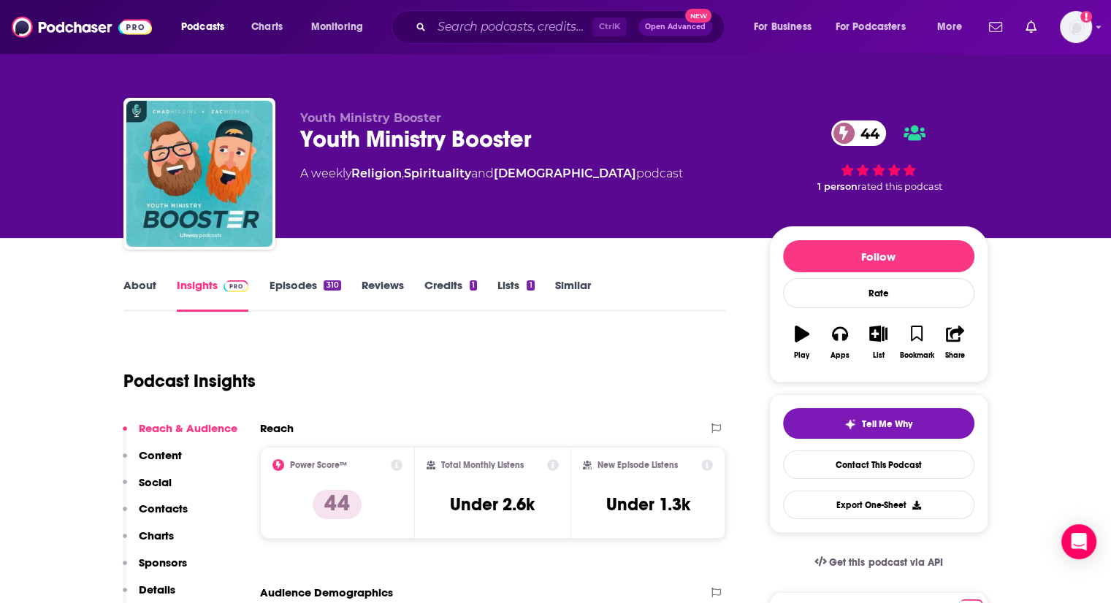
click at [324, 281] on div "310" at bounding box center [332, 286] width 17 height 10
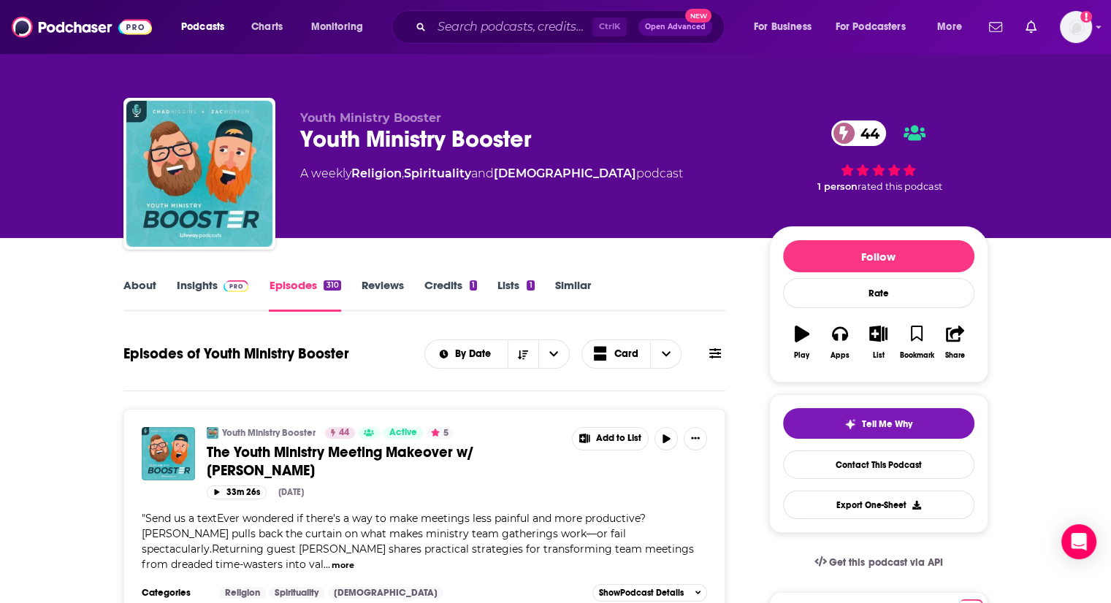
click at [140, 287] on link "About" at bounding box center [139, 295] width 33 height 34
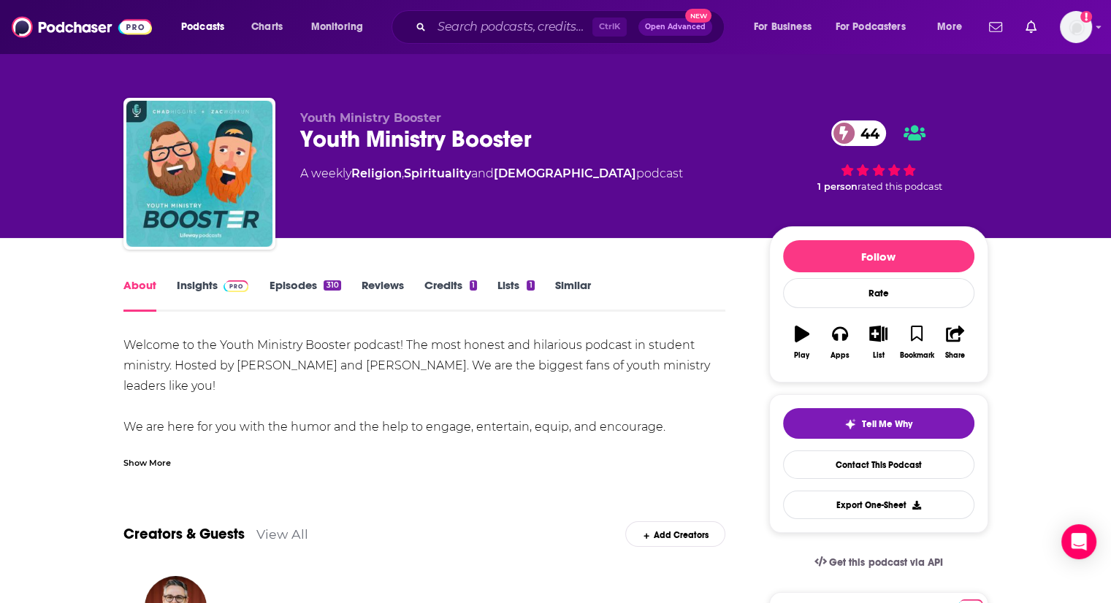
click at [162, 468] on div "Show More" at bounding box center [146, 462] width 47 height 14
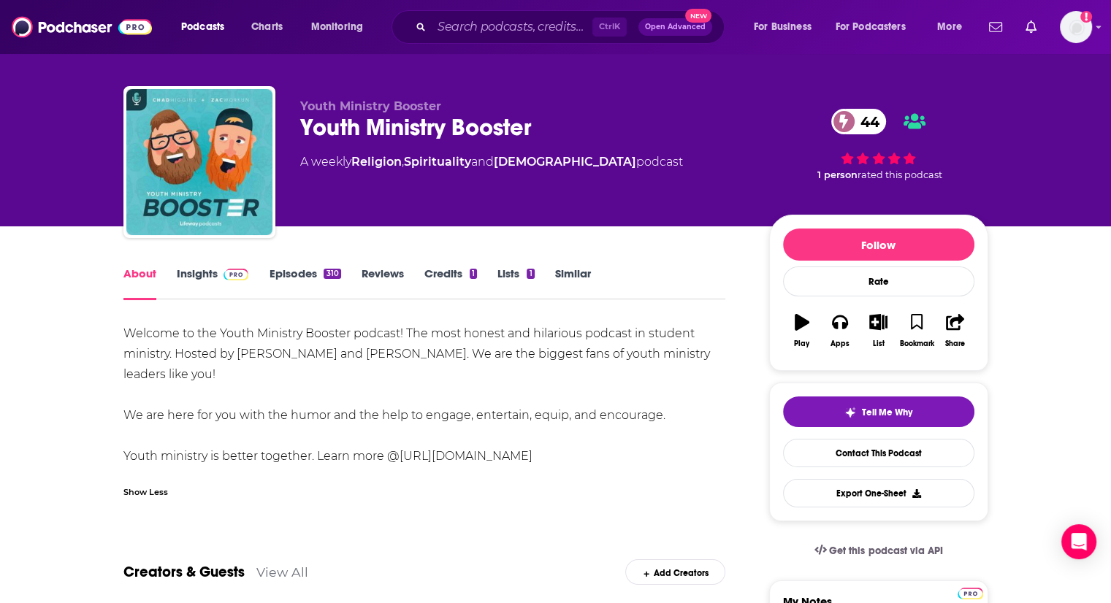
scroll to position [15, 0]
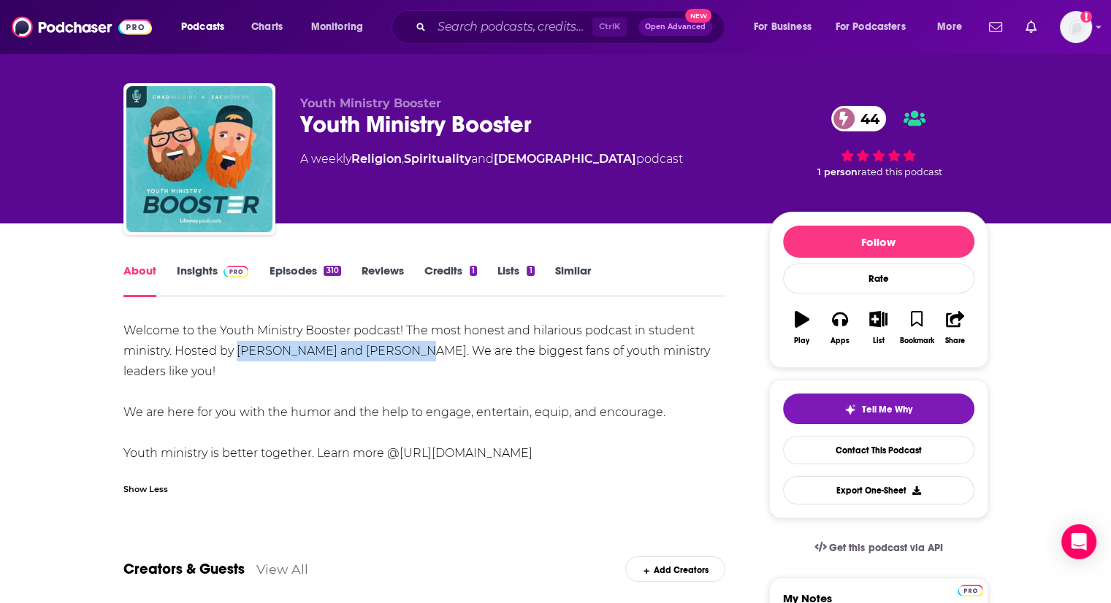
drag, startPoint x: 239, startPoint y: 348, endPoint x: 415, endPoint y: 348, distance: 176.0
click at [415, 348] on div "Welcome to the Youth Ministry Booster podcast! The most honest and hilarious po…" at bounding box center [424, 392] width 603 height 143
copy div "[PERSON_NAME] and [PERSON_NAME]"
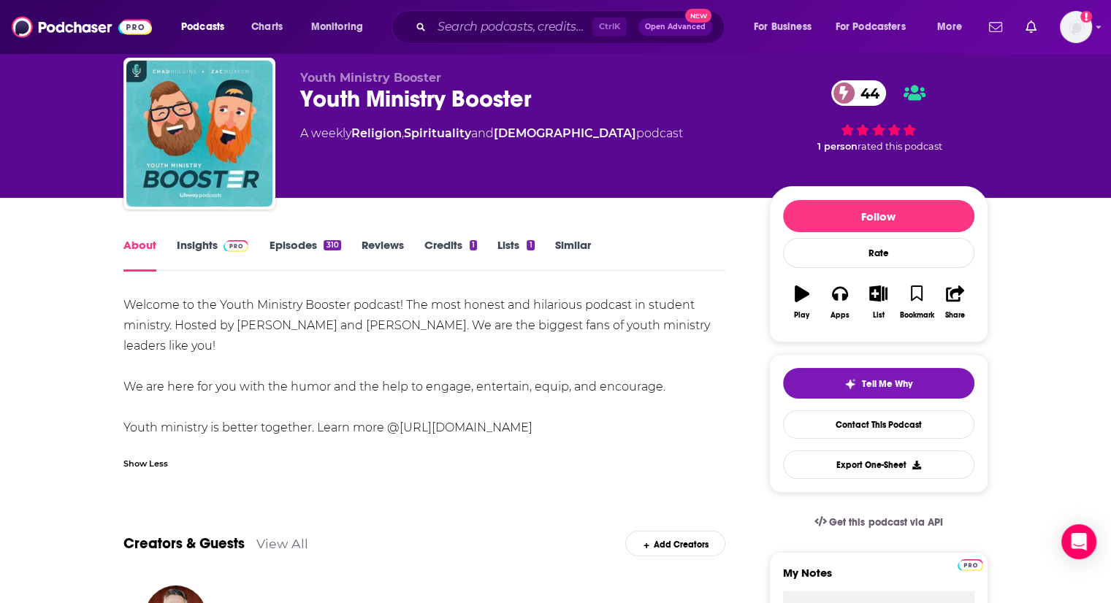
scroll to position [0, 0]
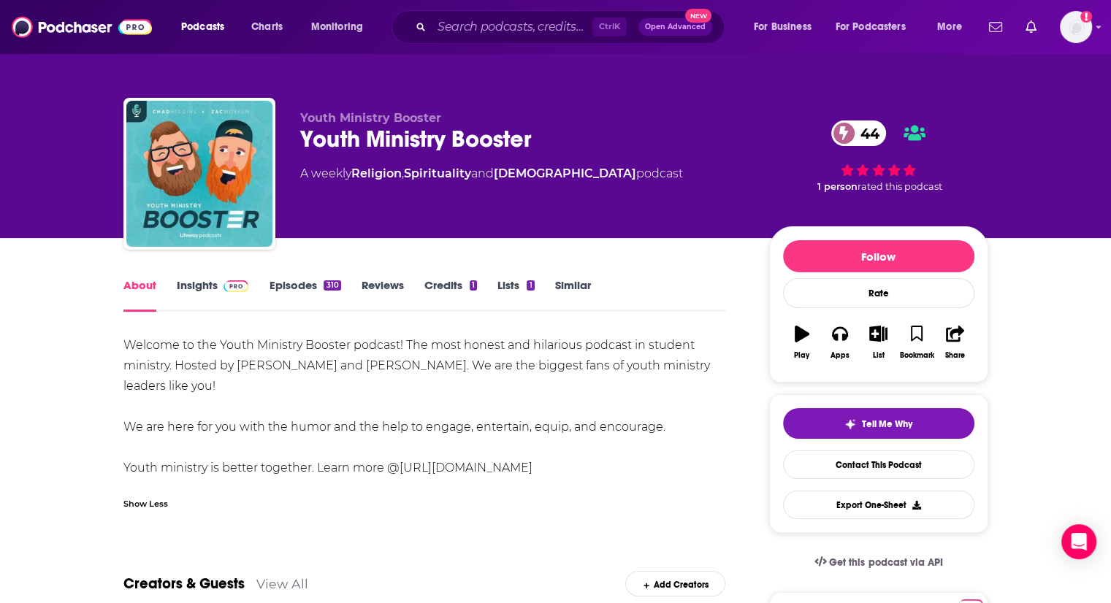
click at [202, 290] on link "Insights" at bounding box center [213, 295] width 72 height 34
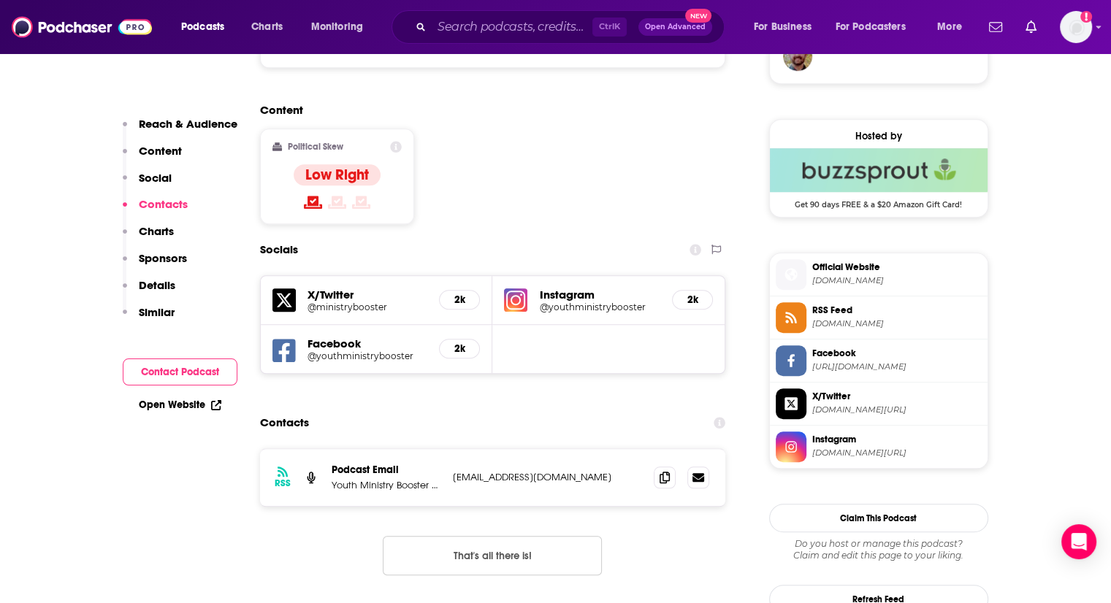
scroll to position [1119, 0]
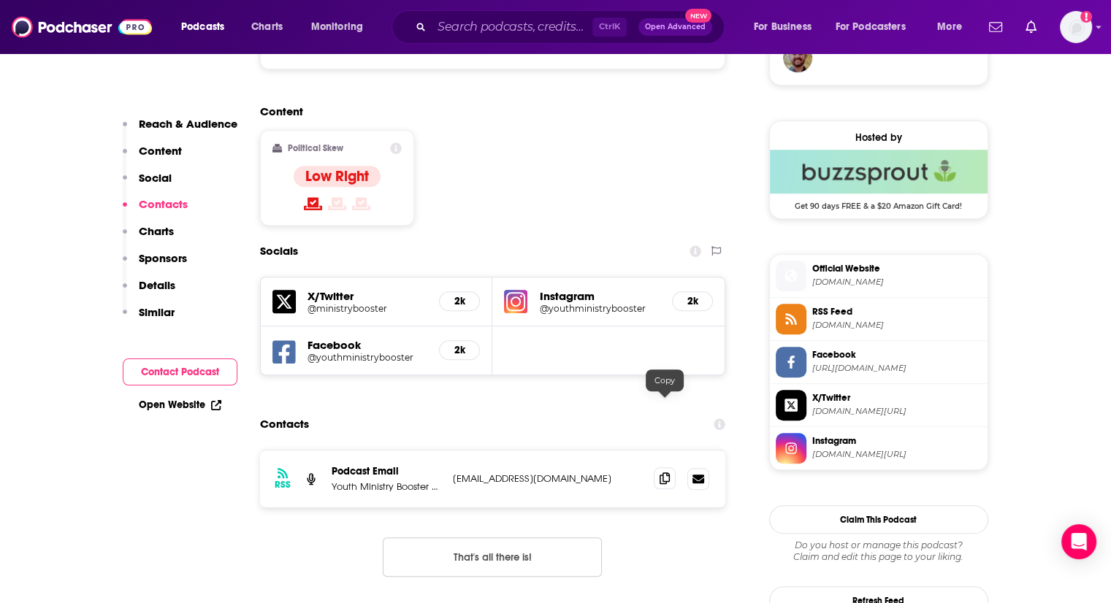
click at [666, 473] on icon at bounding box center [665, 479] width 10 height 12
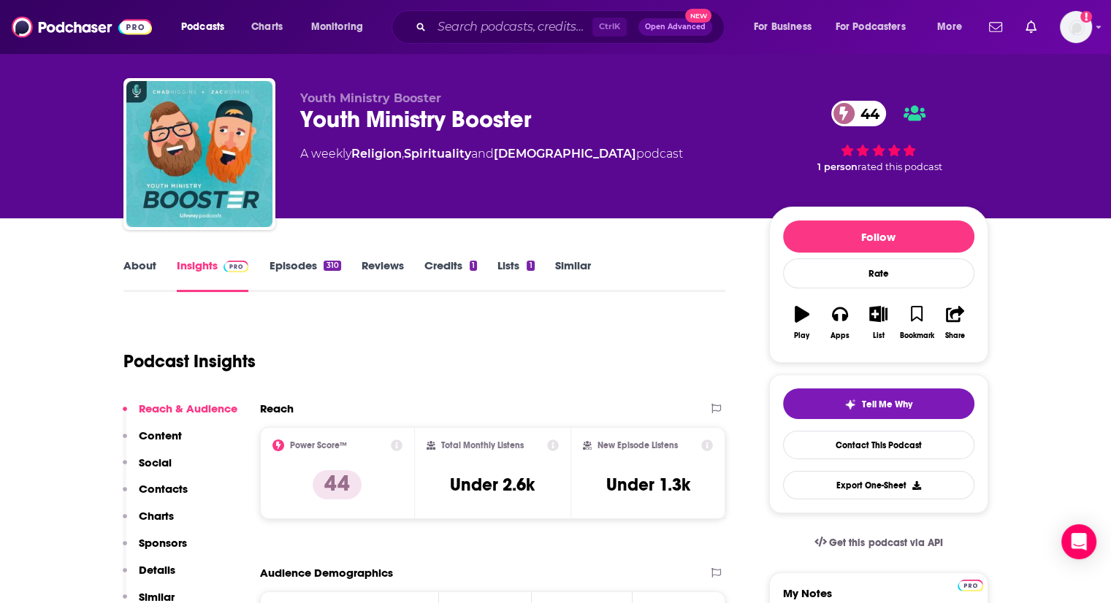
scroll to position [19, 0]
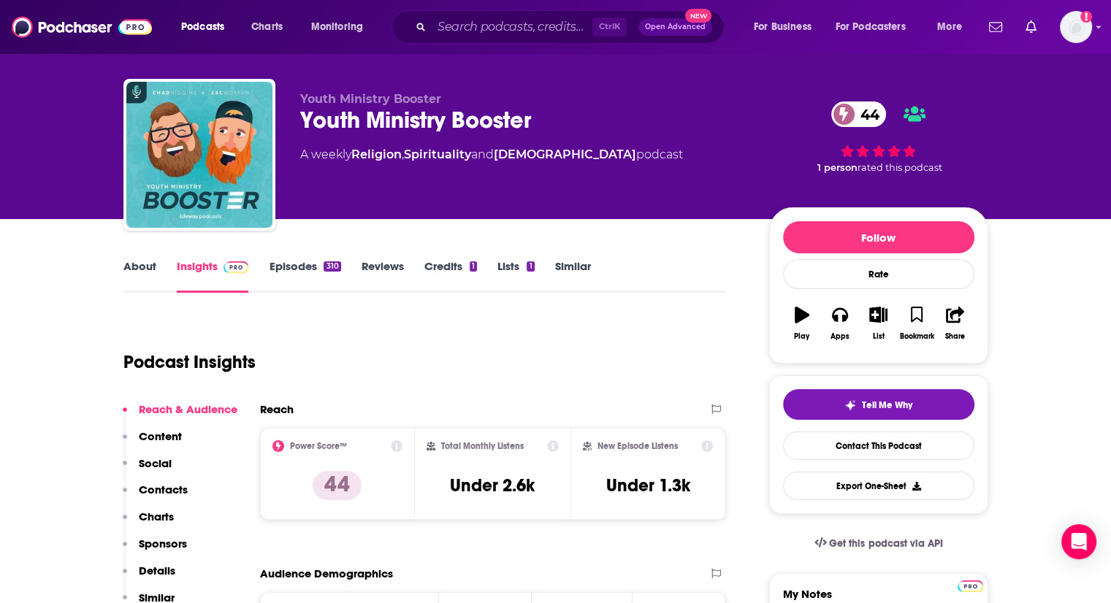
click at [308, 267] on link "Episodes 310" at bounding box center [305, 276] width 72 height 34
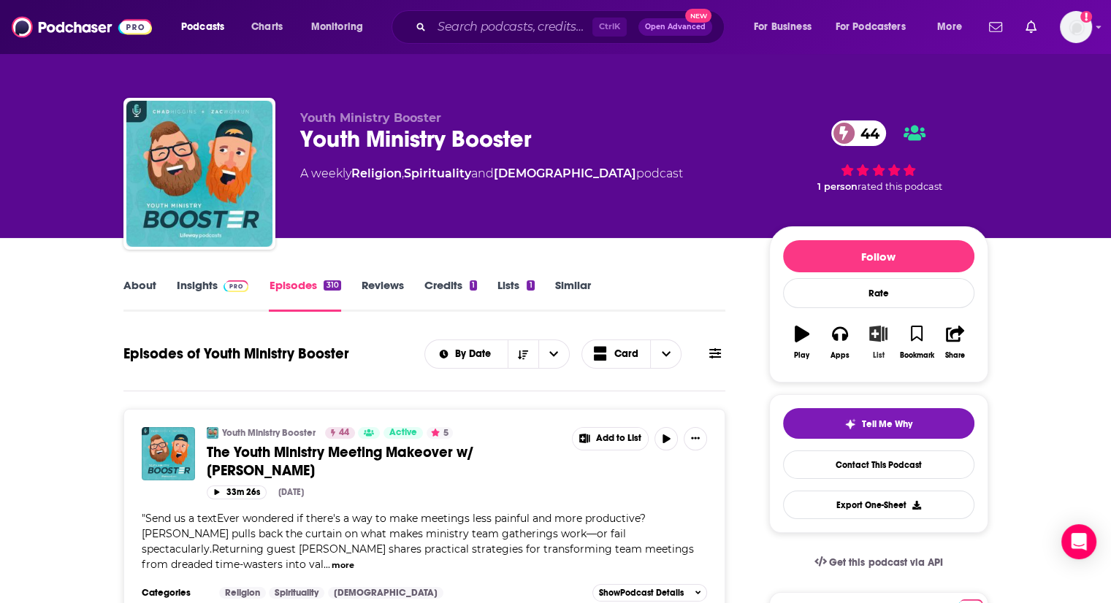
click at [880, 340] on icon "button" at bounding box center [878, 334] width 18 height 16
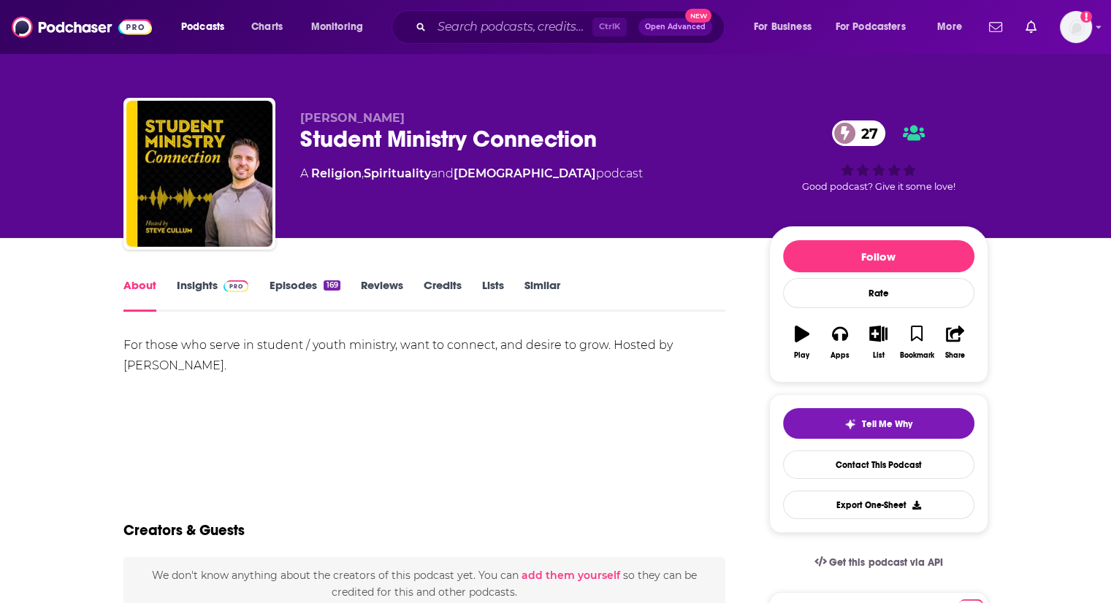
click at [321, 289] on link "Episodes 169" at bounding box center [304, 295] width 71 height 34
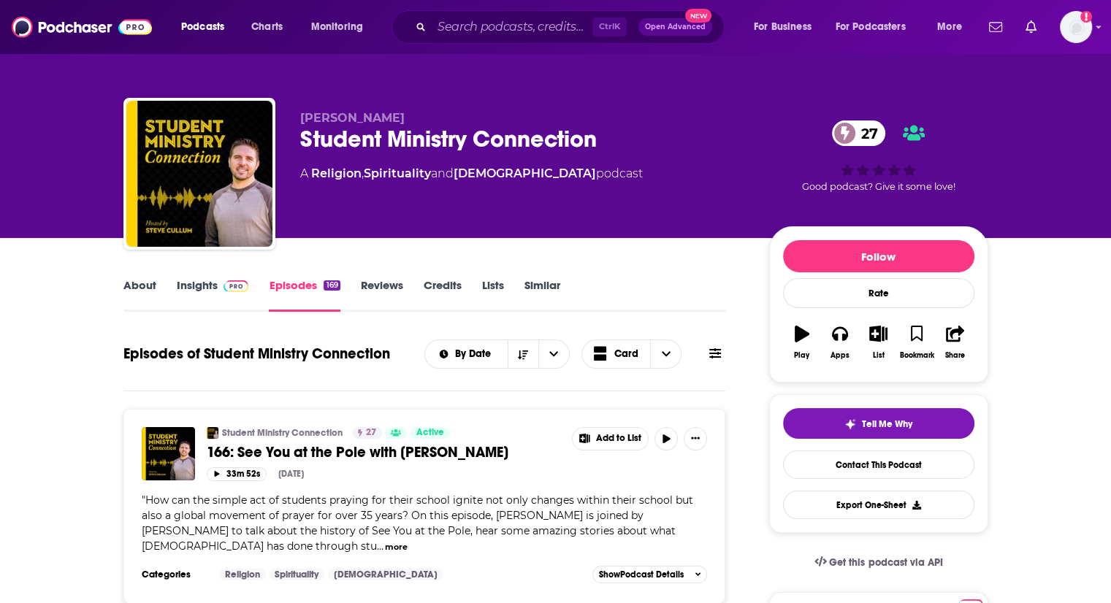
click at [213, 289] on link "Insights" at bounding box center [213, 295] width 72 height 34
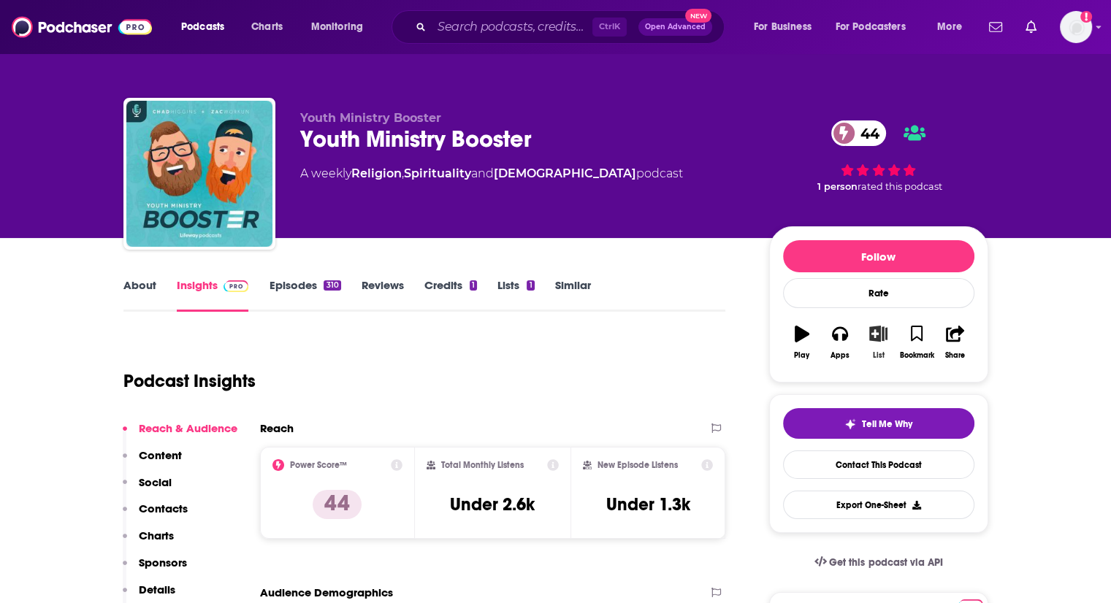
click at [877, 347] on button "List" at bounding box center [878, 342] width 38 height 53
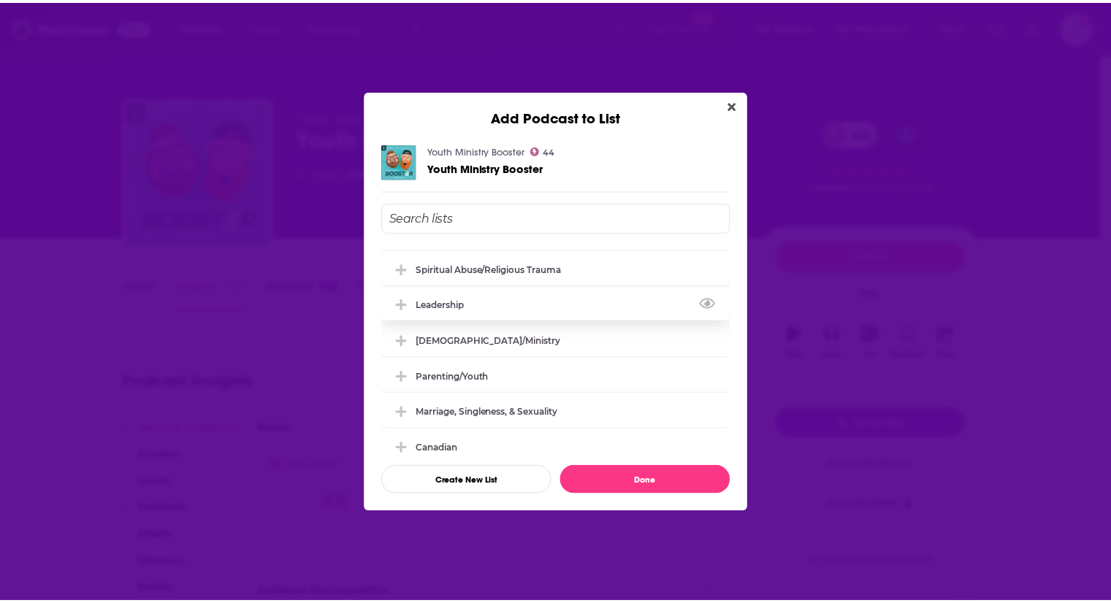
scroll to position [137, 0]
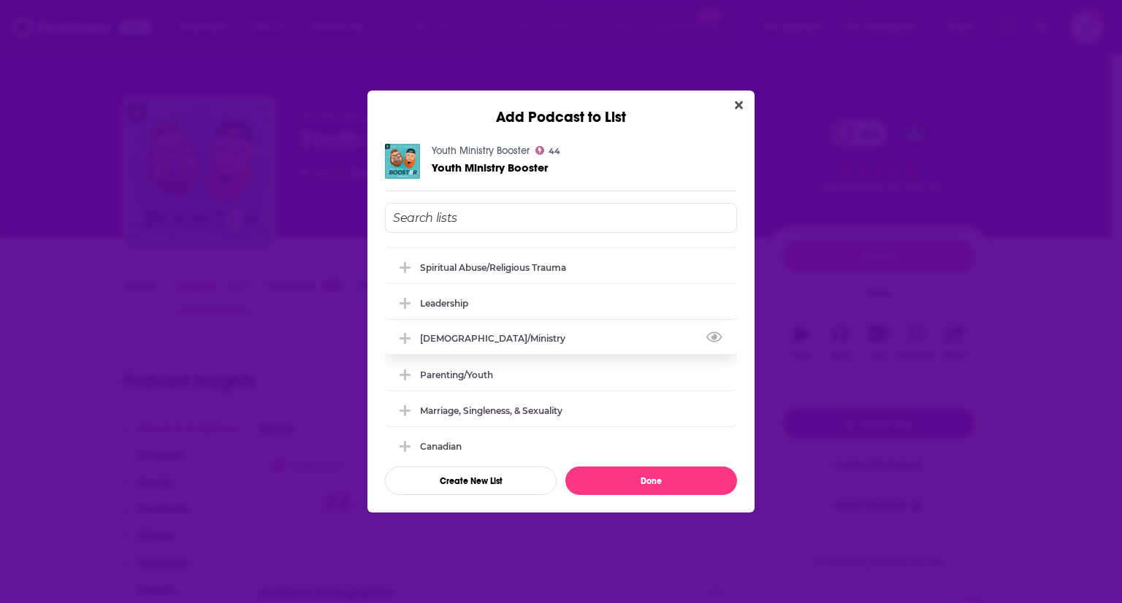
click at [473, 335] on div "Pastors/Ministry" at bounding box center [497, 338] width 154 height 11
click at [402, 375] on icon "Add Podcast To List" at bounding box center [405, 374] width 11 height 13
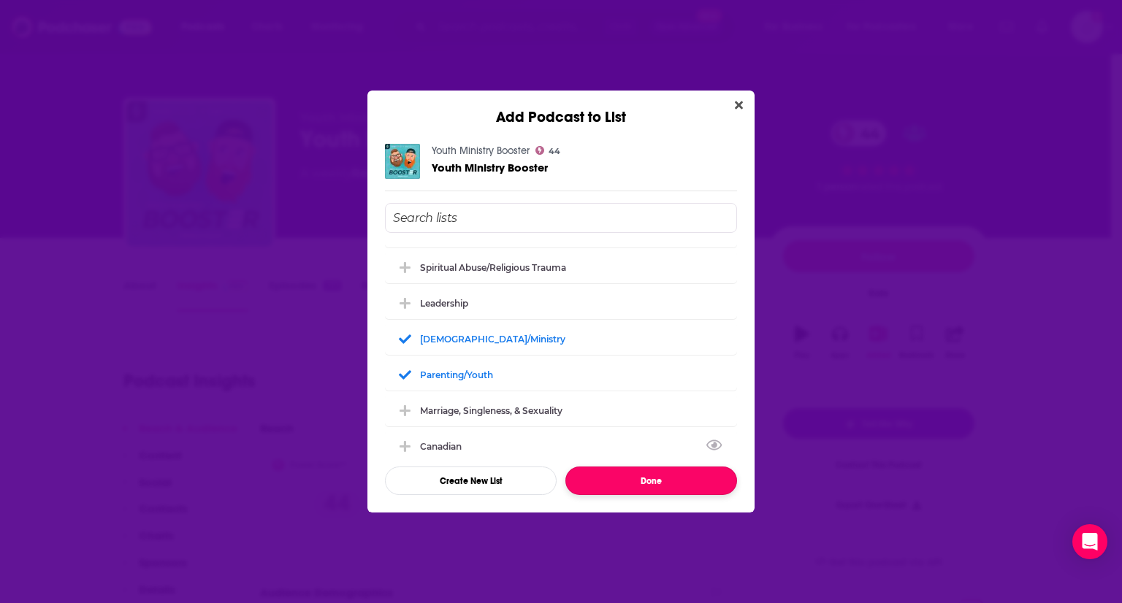
click at [615, 476] on button "Done" at bounding box center [651, 481] width 172 height 28
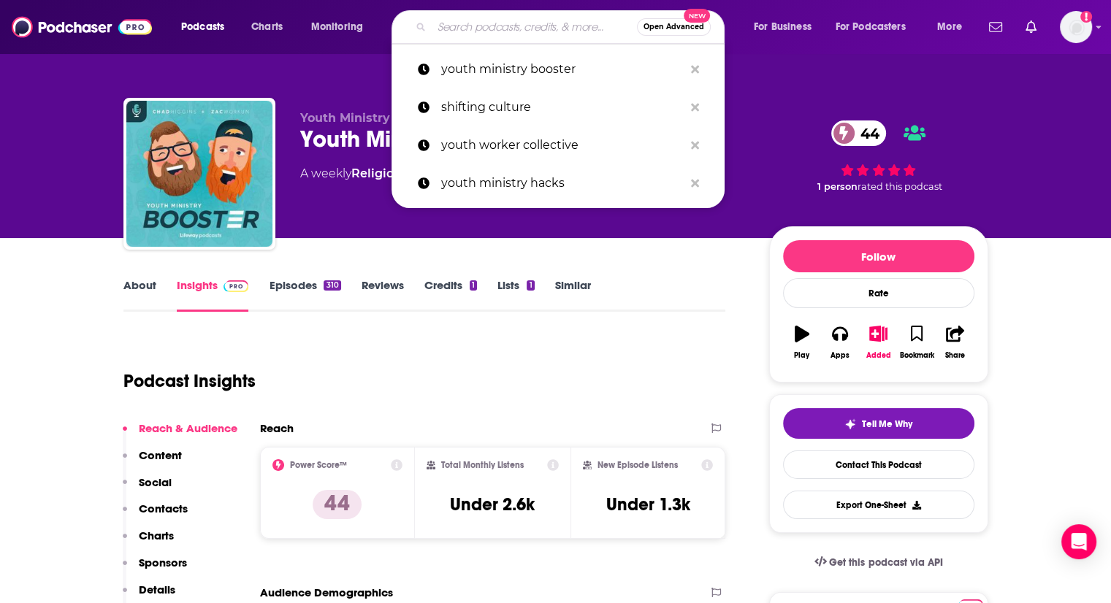
click at [523, 32] on input "Search podcasts, credits, & more..." at bounding box center [534, 26] width 205 height 23
paste input "The Longer Haul Youth Ministry Podcast"
type input "The Longer Haul Youth Ministry Podcast"
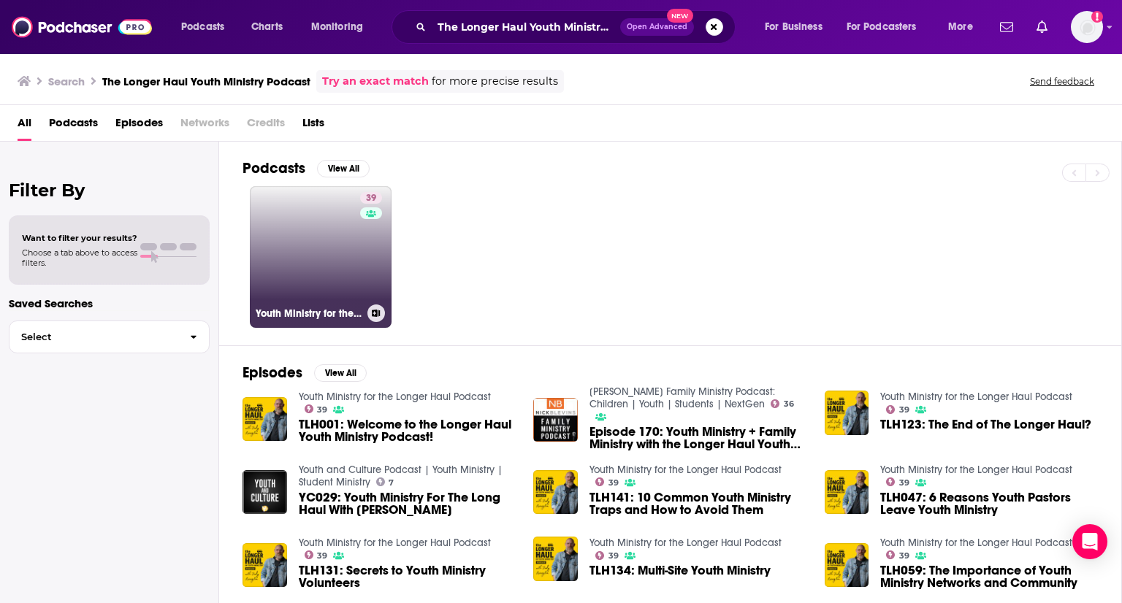
click at [339, 245] on link "39 Youth Ministry for the Longer Haul Podcast" at bounding box center [321, 257] width 142 height 142
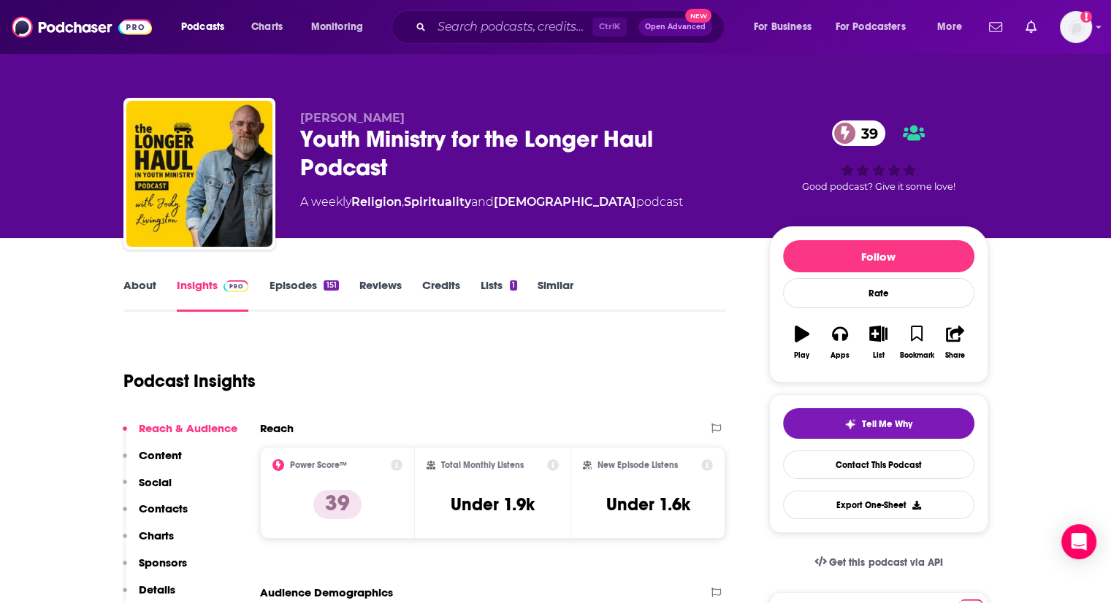
click at [324, 285] on div "151" at bounding box center [331, 286] width 15 height 10
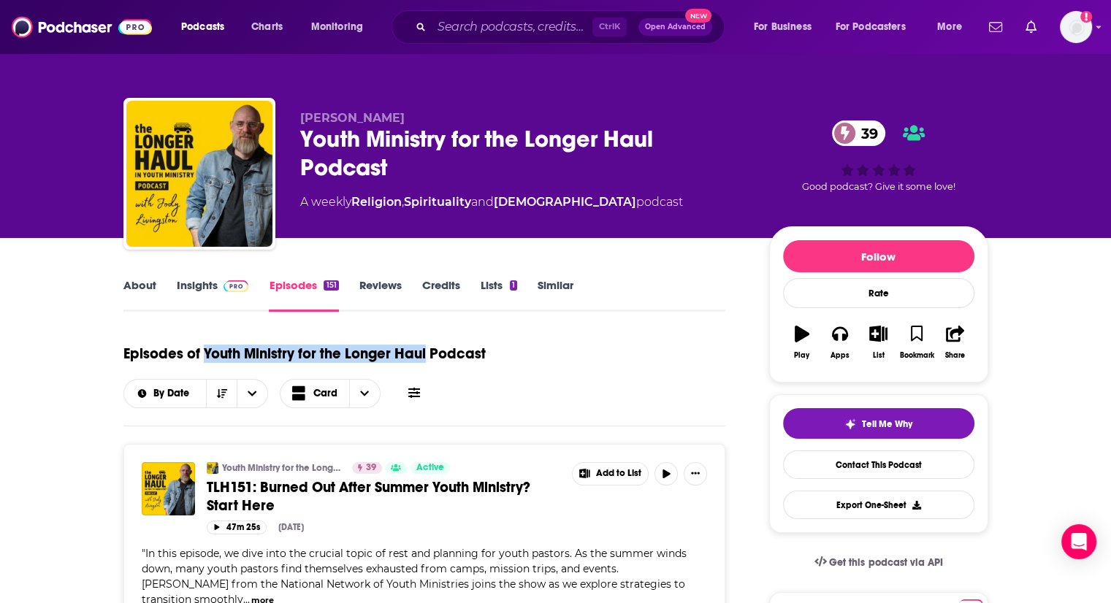
drag, startPoint x: 205, startPoint y: 352, endPoint x: 424, endPoint y: 347, distance: 219.9
click at [424, 347] on h1 "Episodes of Youth Ministry for the Longer Haul Podcast" at bounding box center [304, 354] width 362 height 18
copy h1 "Youth Ministry for the Longer Haul"
drag, startPoint x: 299, startPoint y: 116, endPoint x: 395, endPoint y: 119, distance: 96.5
click at [395, 119] on div "Jody Livingston Youth Ministry for the Longer Haul Podcast 39 A weekly Religion…" at bounding box center [555, 177] width 865 height 158
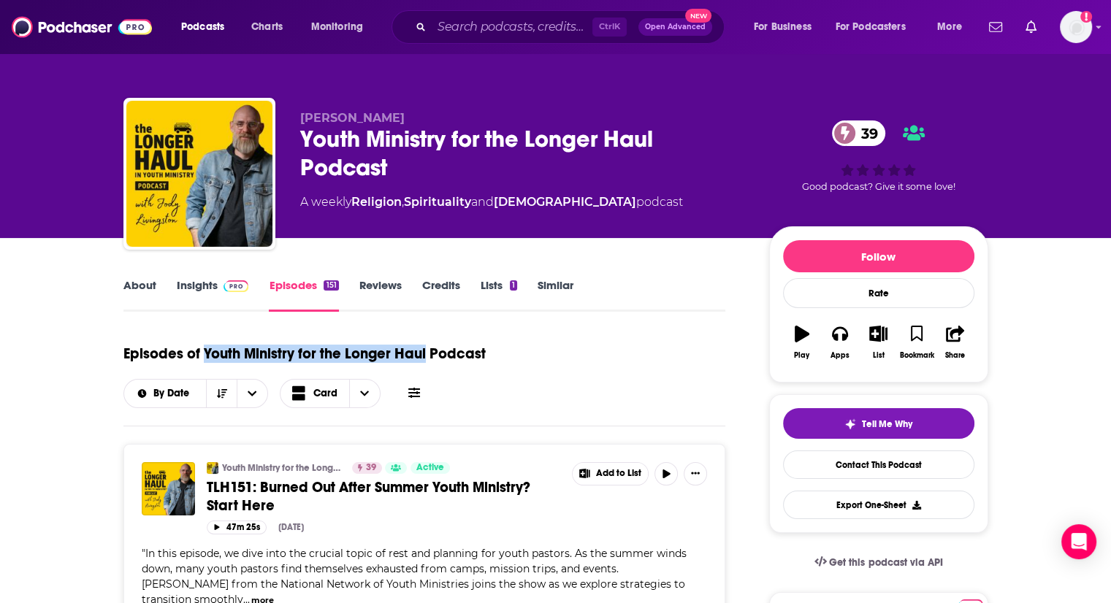
copy span "Jody Livingston"
click at [140, 280] on link "About" at bounding box center [139, 295] width 33 height 34
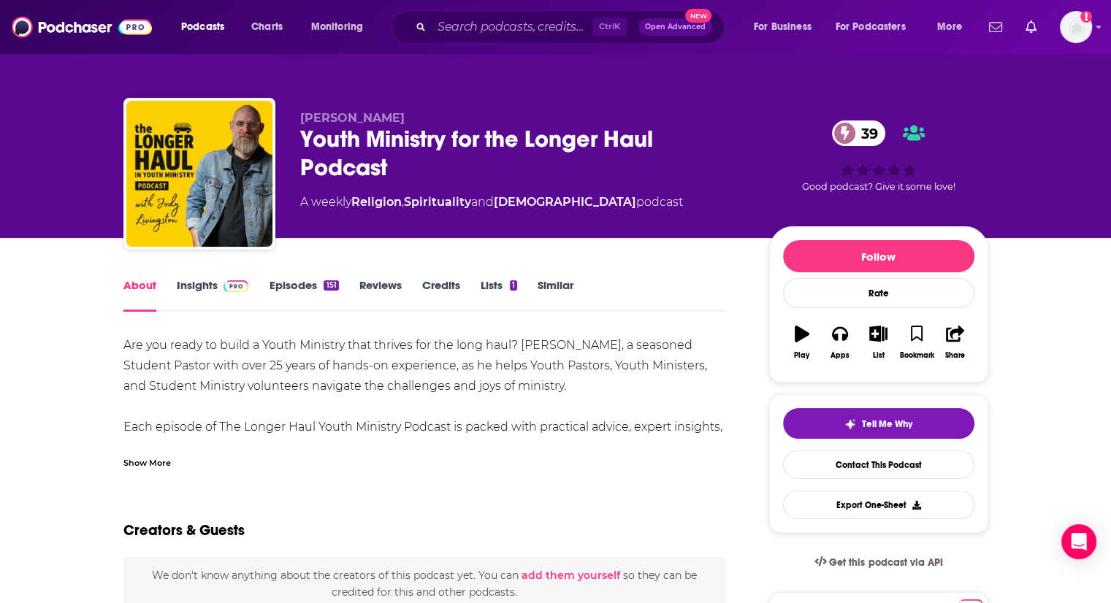
click at [153, 462] on div "Show More" at bounding box center [146, 462] width 47 height 14
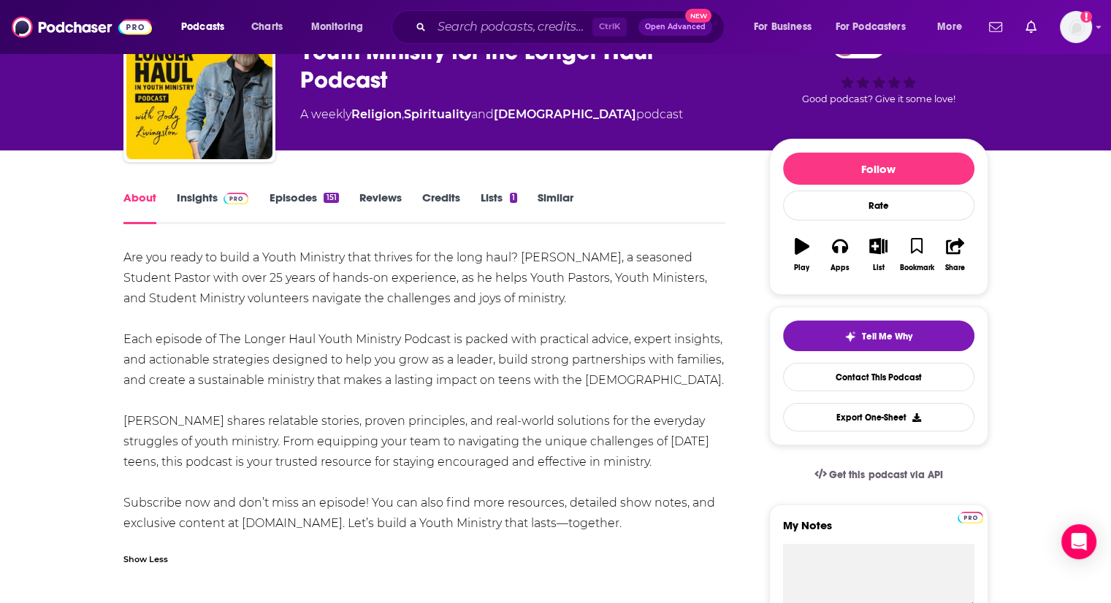
scroll to position [87, 0]
click at [210, 199] on link "Insights" at bounding box center [213, 208] width 72 height 34
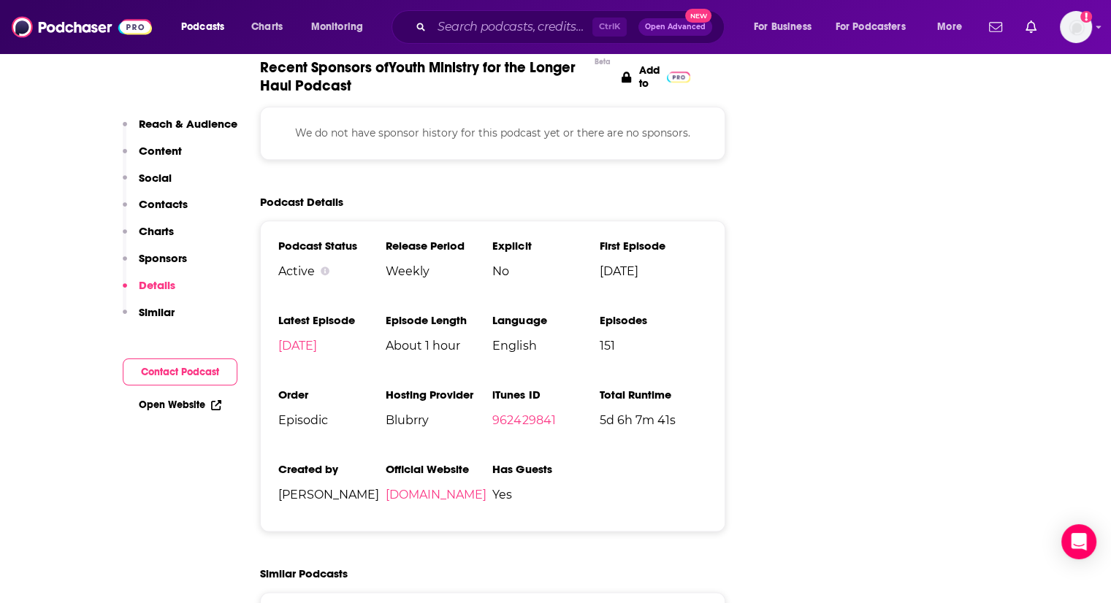
scroll to position [1674, 0]
click at [421, 487] on link "thelongerhaul.com" at bounding box center [435, 494] width 101 height 14
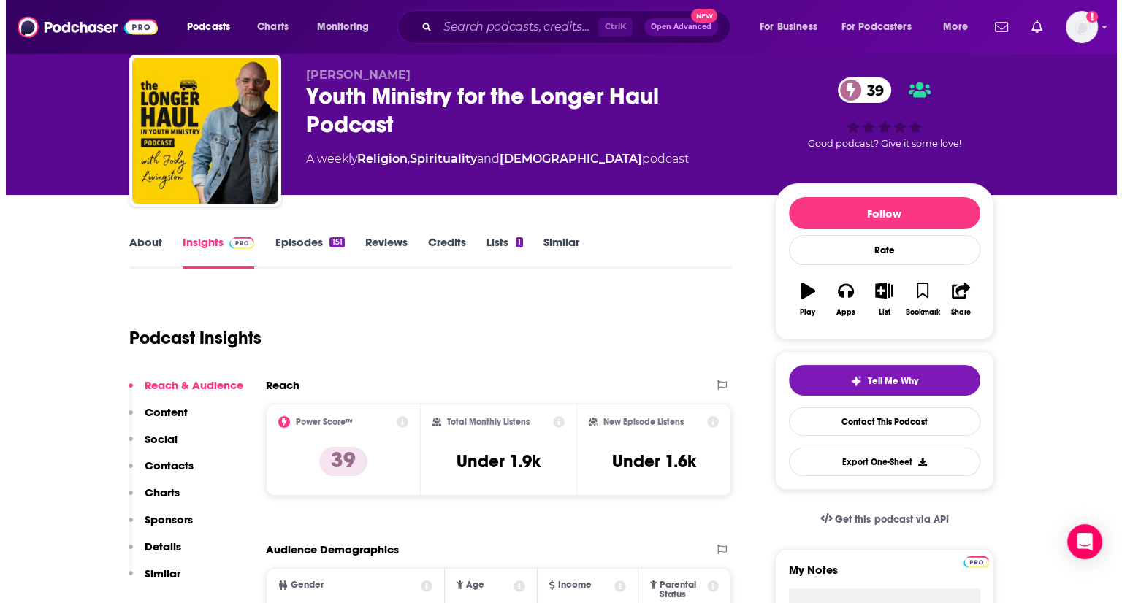
scroll to position [0, 0]
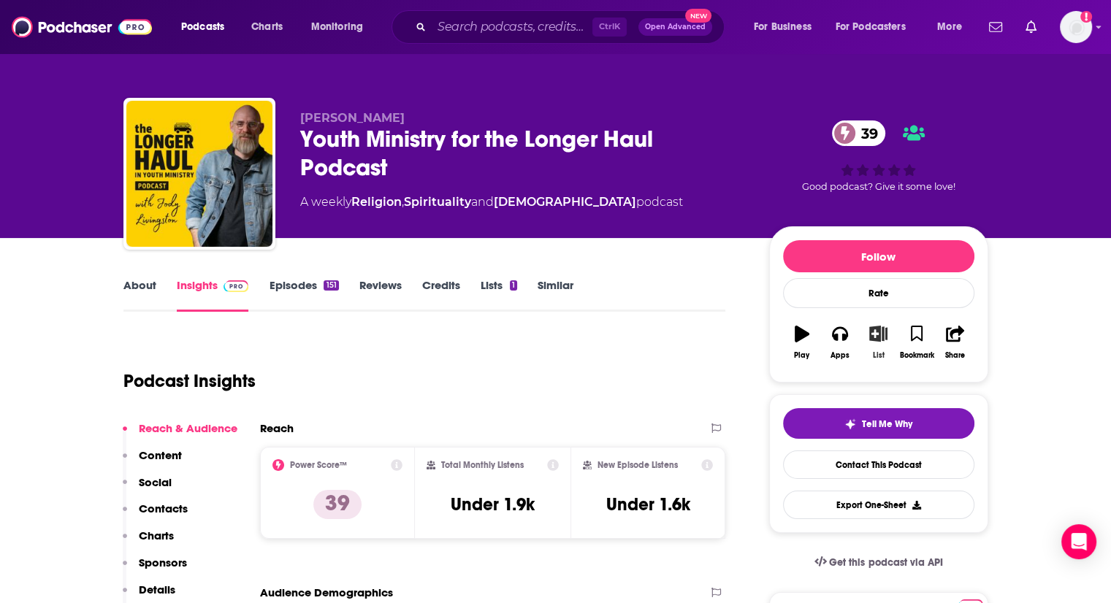
click at [871, 339] on icon "button" at bounding box center [878, 334] width 18 height 16
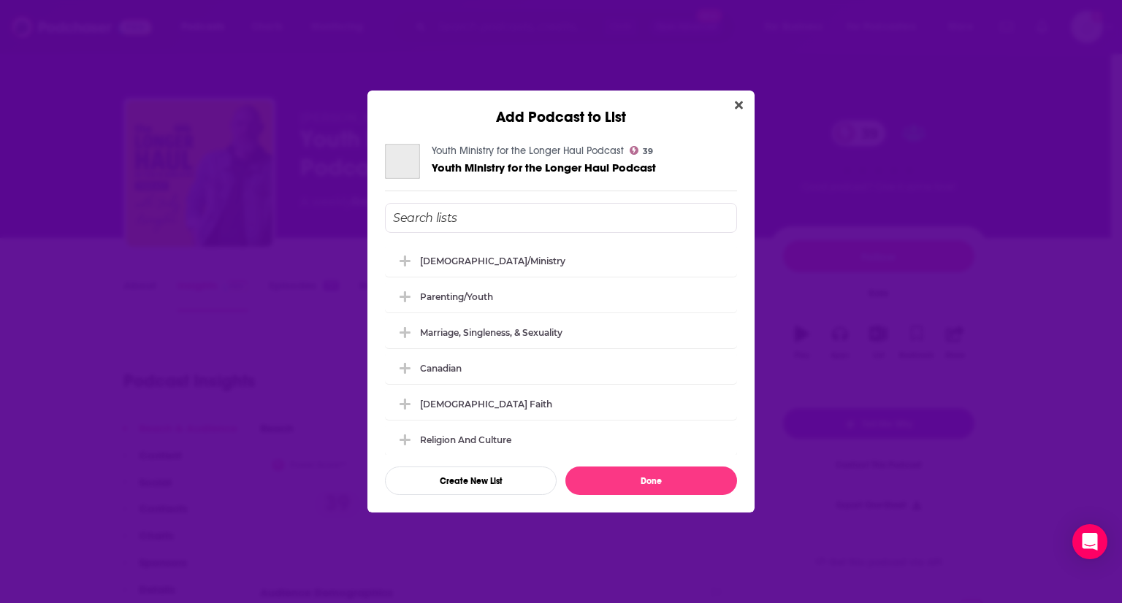
scroll to position [216, 0]
click at [402, 261] on icon "Add Podcast To List" at bounding box center [405, 259] width 11 height 13
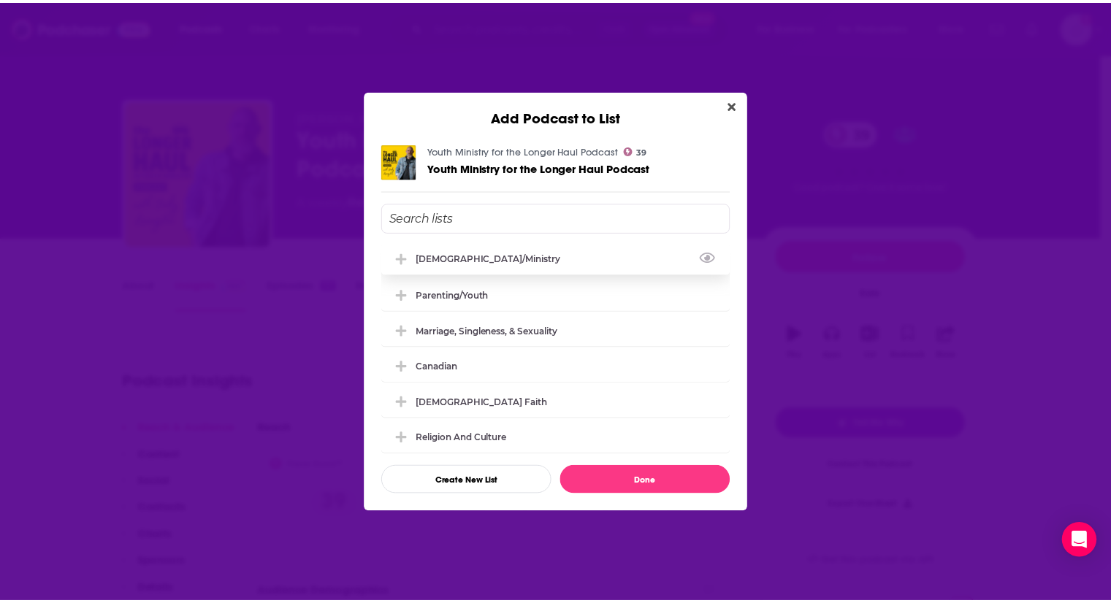
scroll to position [213, 0]
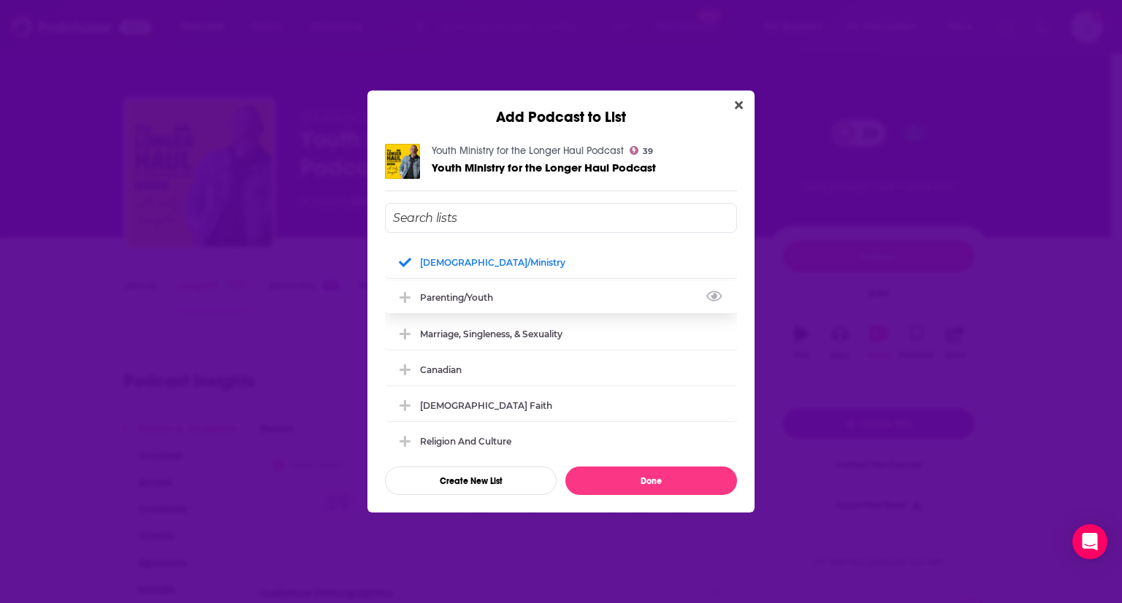
click at [402, 293] on icon "Add Podcast To List" at bounding box center [405, 297] width 11 height 13
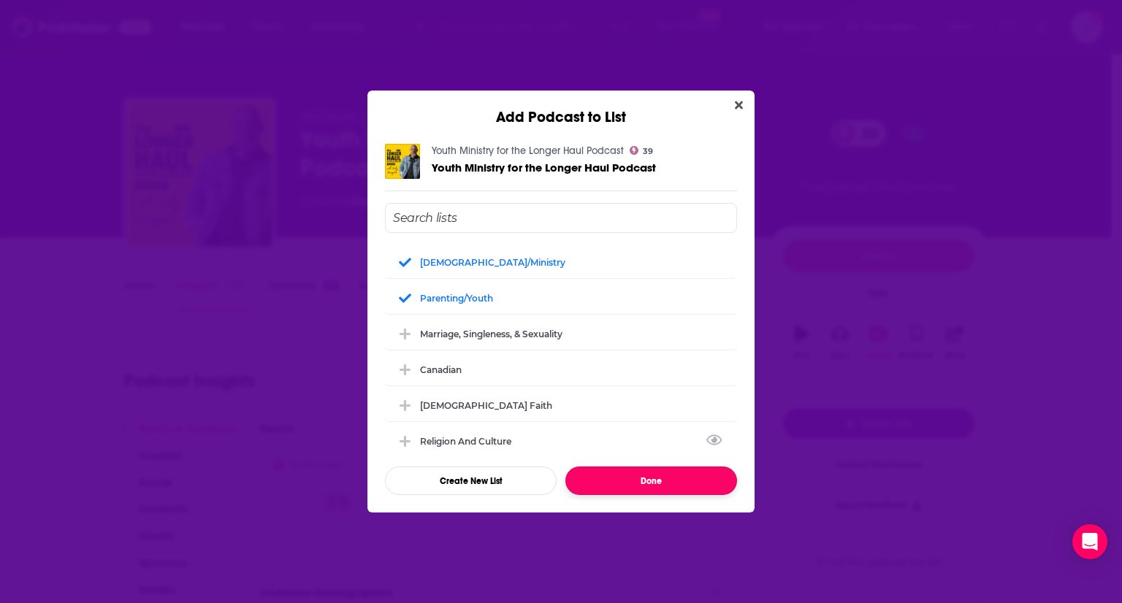
click at [657, 477] on button "Done" at bounding box center [651, 481] width 172 height 28
